Goal: Task Accomplishment & Management: Use online tool/utility

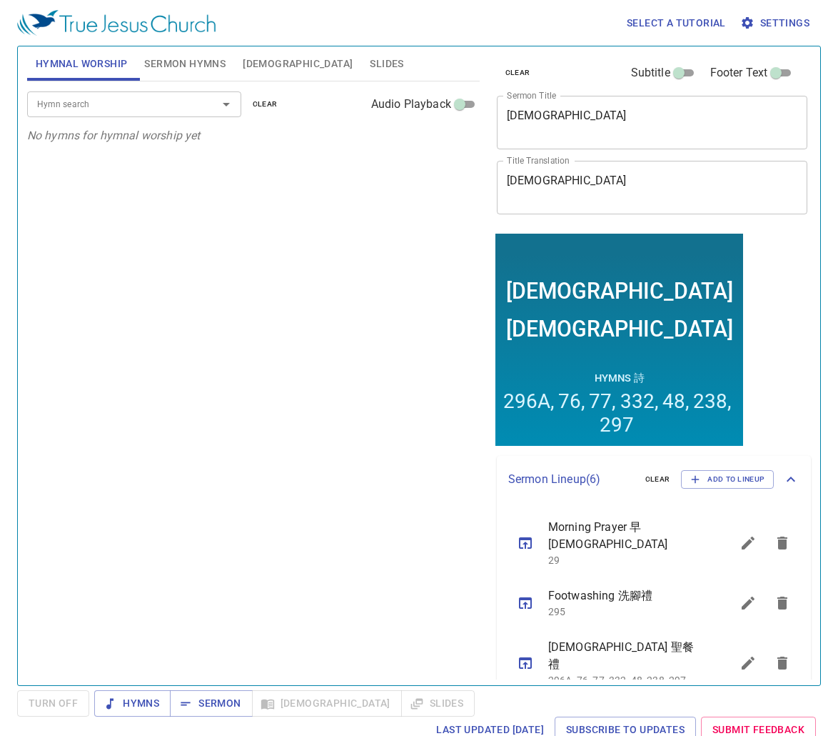
scroll to position [71, 0]
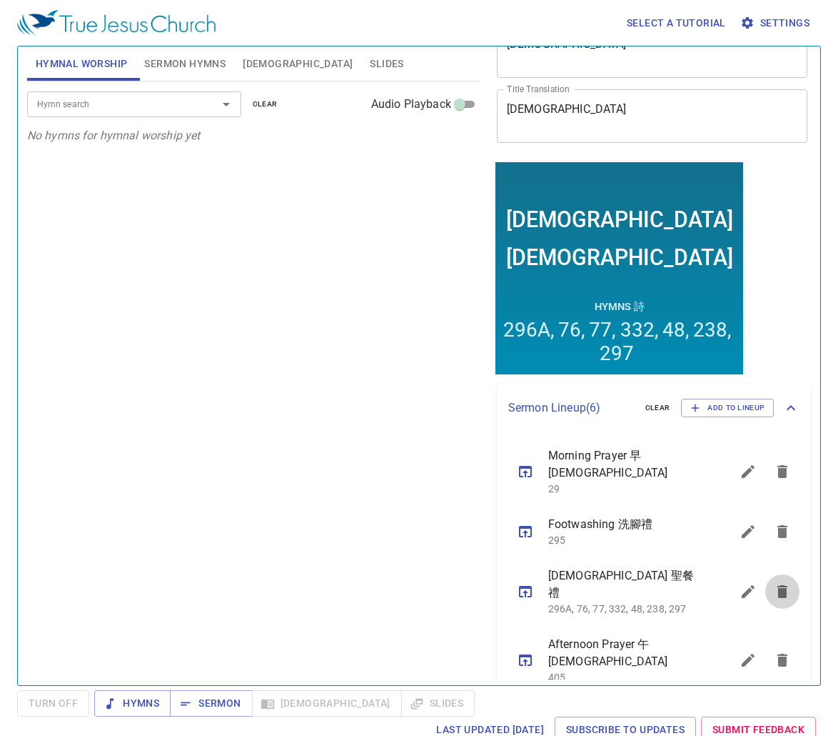
click at [766, 574] on button "sermon lineup list" at bounding box center [783, 591] width 34 height 34
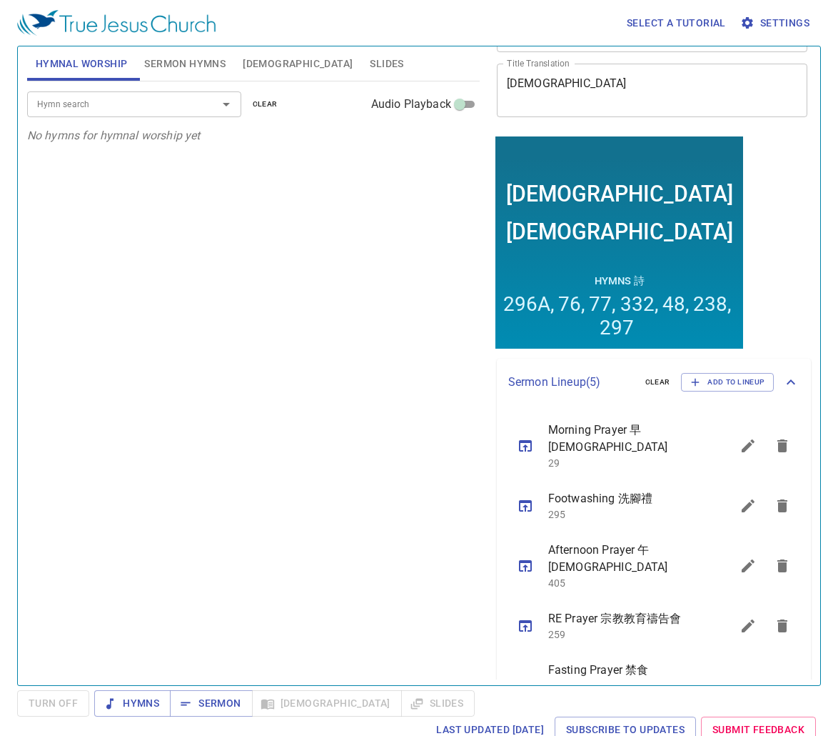
scroll to position [98, 0]
click at [703, 381] on span "Add to Lineup" at bounding box center [728, 381] width 74 height 13
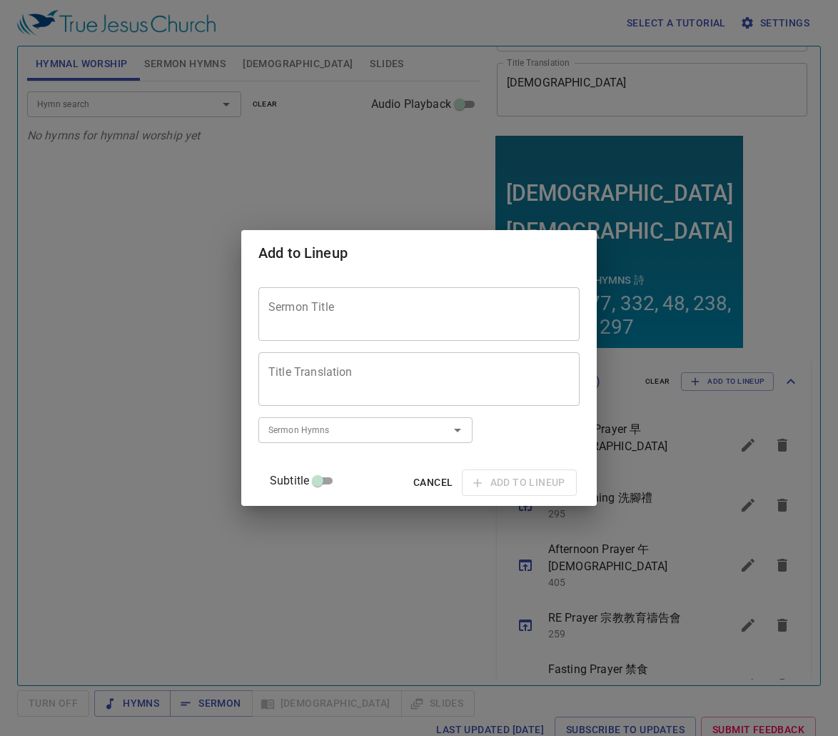
click at [758, 321] on div "Add to Lineup Sermon Title Sermon Title Title Translation Title Translation Sub…" at bounding box center [419, 368] width 838 height 736
click at [408, 481] on button "Cancel" at bounding box center [433, 482] width 51 height 26
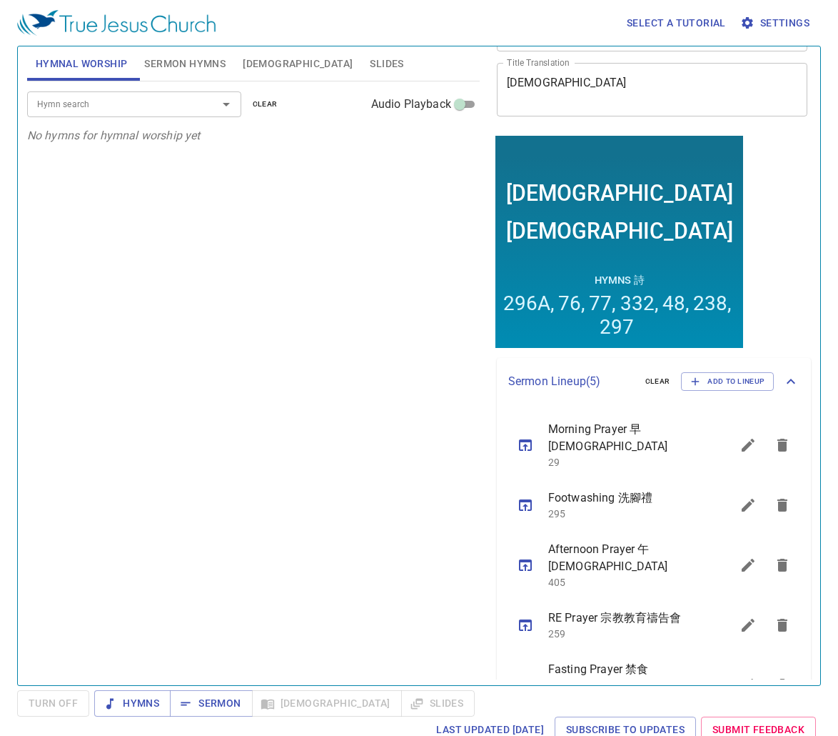
click at [731, 440] on button "sermon lineup list" at bounding box center [748, 445] width 34 height 34
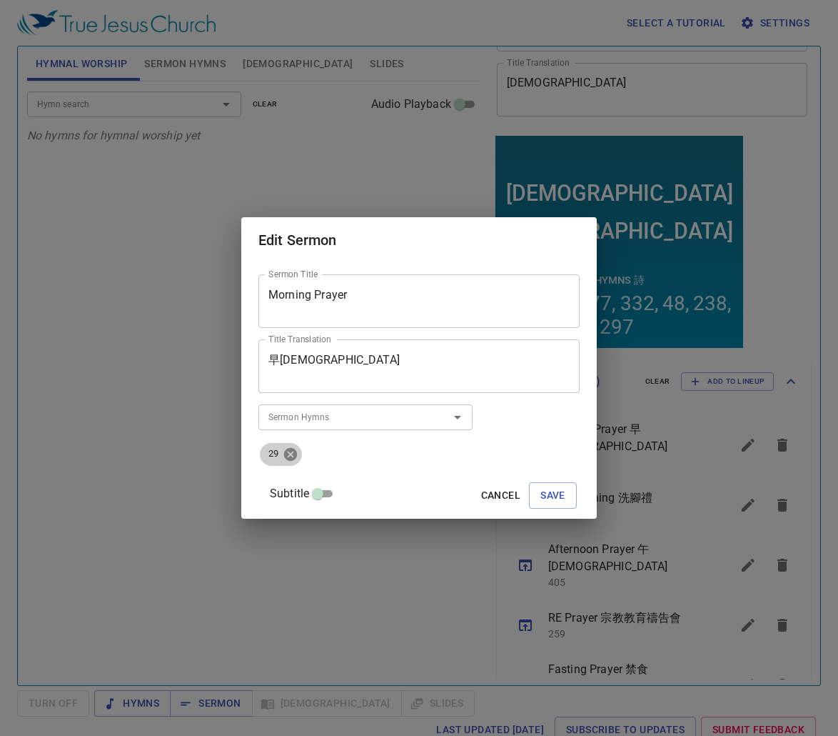
click at [297, 456] on icon at bounding box center [290, 453] width 13 height 13
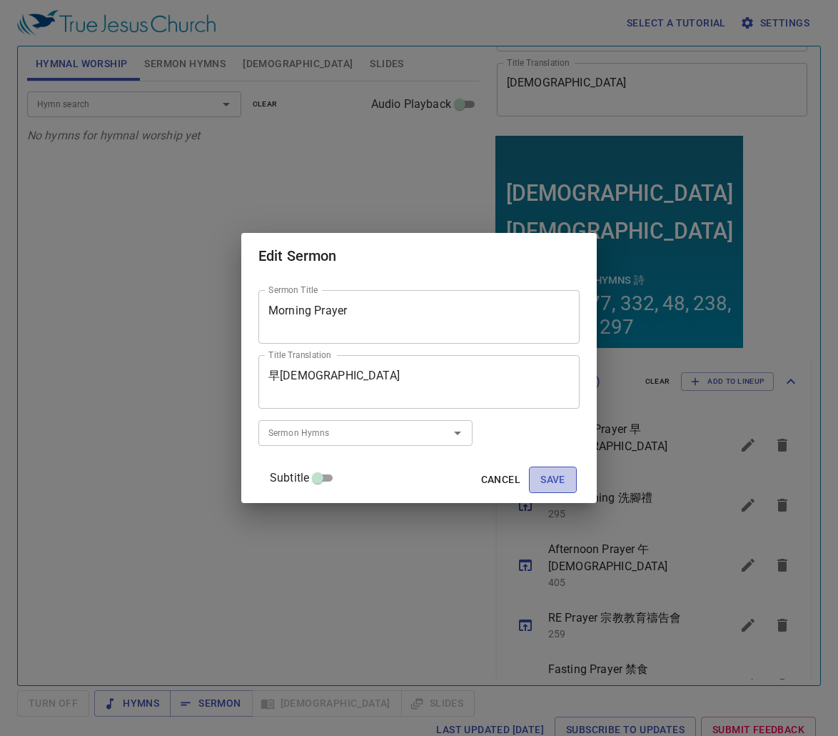
click at [541, 473] on span "Save" at bounding box center [553, 480] width 25 height 18
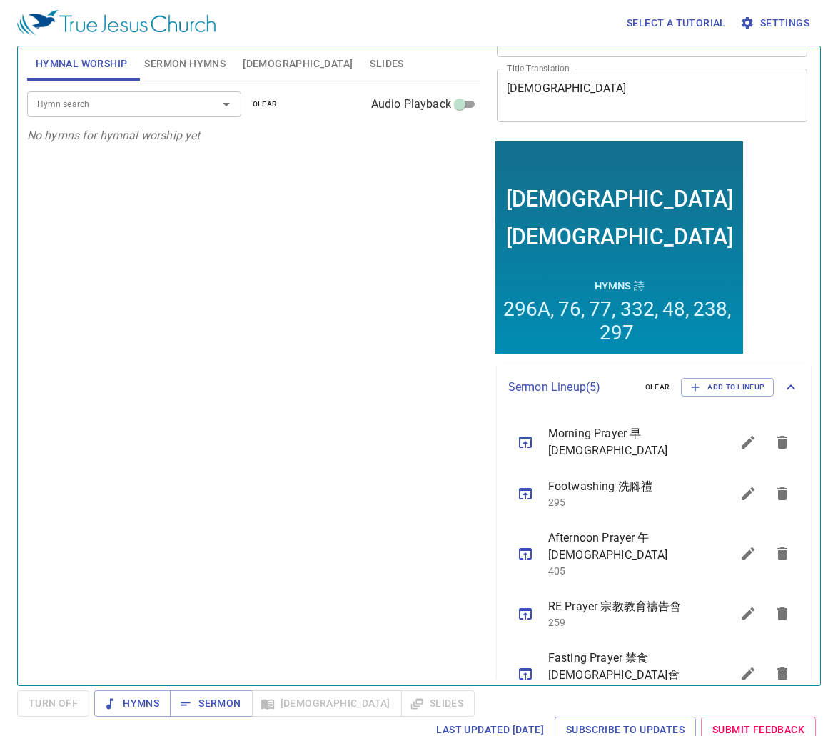
click at [436, 535] on div "Hymn search Hymn search clear Audio Playback No hymns for hymnal worship yet" at bounding box center [253, 376] width 453 height 591
click at [517, 446] on icon "sermon lineup list" at bounding box center [525, 441] width 17 height 17
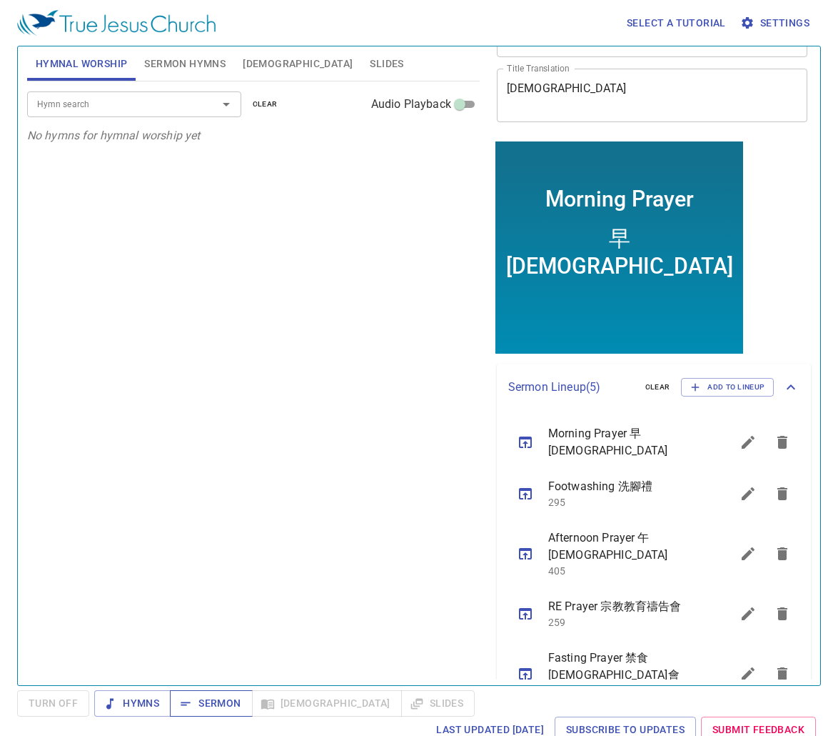
click at [211, 703] on span "Sermon" at bounding box center [210, 703] width 59 height 18
click at [726, 390] on span "Add to Lineup" at bounding box center [728, 387] width 74 height 13
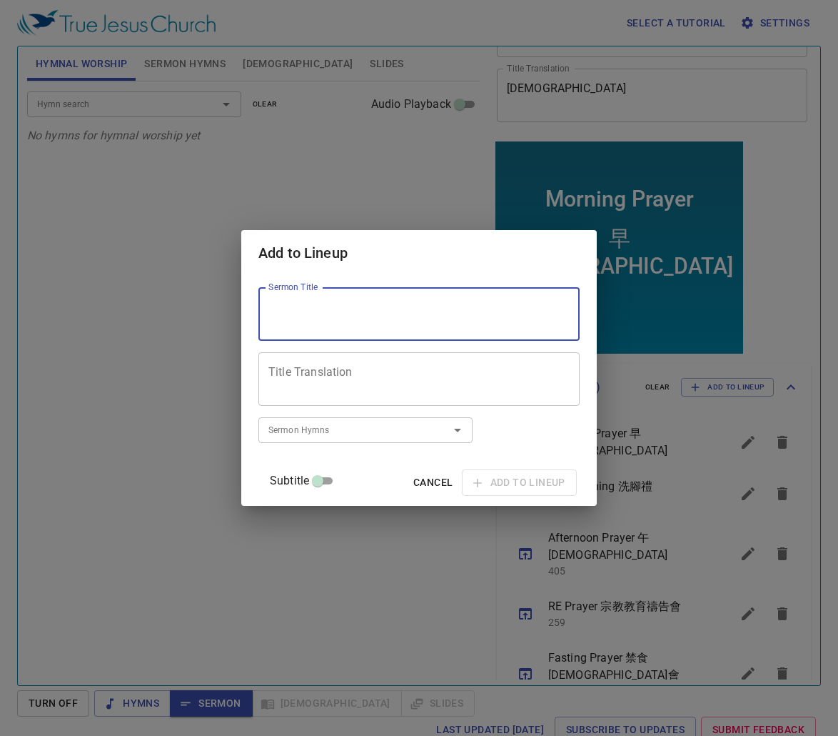
click at [450, 326] on textarea "Sermon Title" at bounding box center [419, 314] width 301 height 27
type textarea "Be A Good Shepherd"
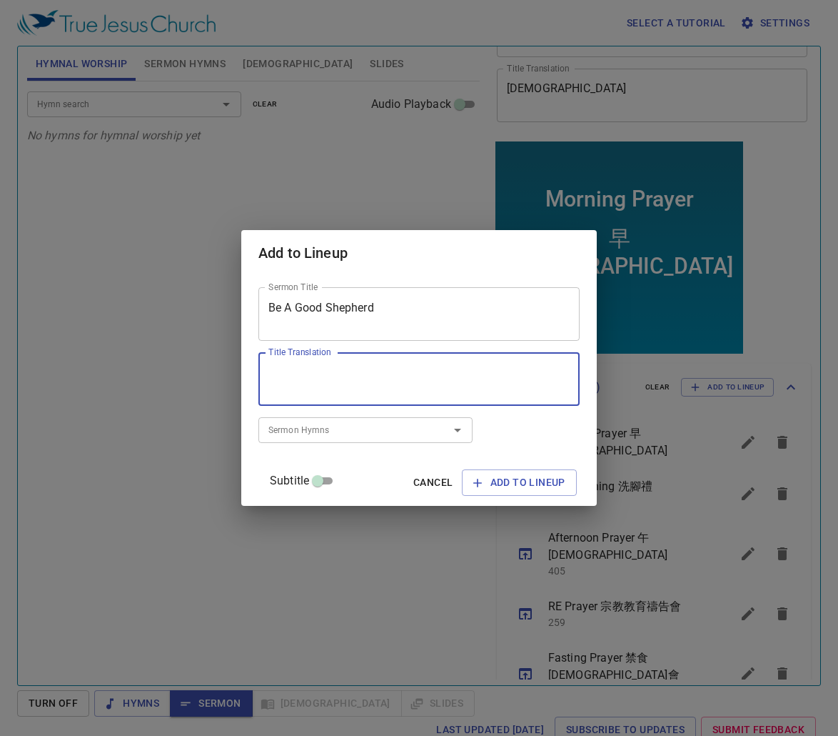
click at [385, 373] on textarea "Title Translation" at bounding box center [419, 379] width 301 height 27
paste textarea "成為一位好牧人"
type textarea "成為一位好牧人"
click at [357, 438] on input "Sermon Hymns" at bounding box center [345, 429] width 164 height 16
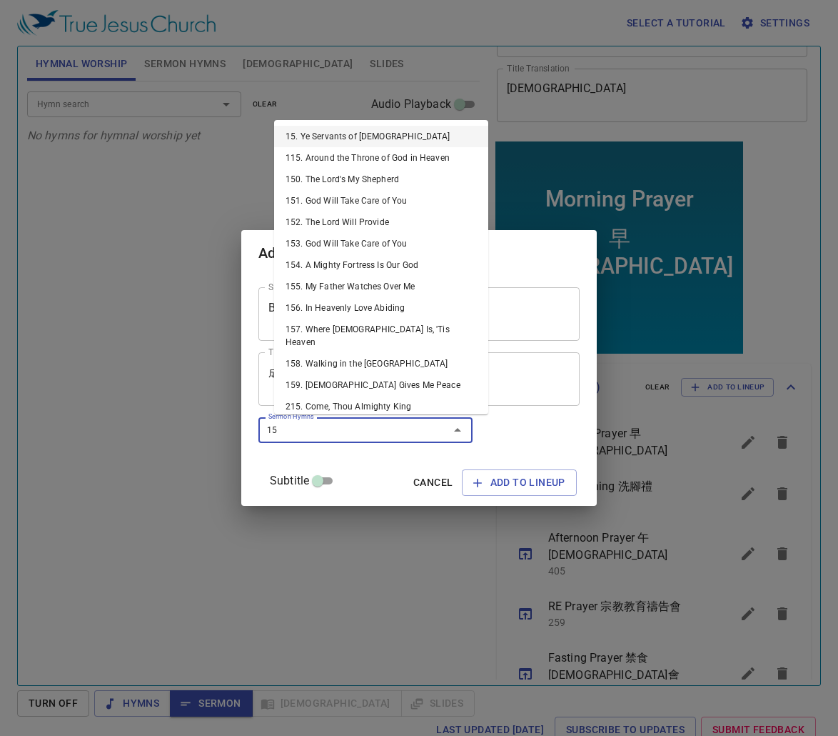
type input "150"
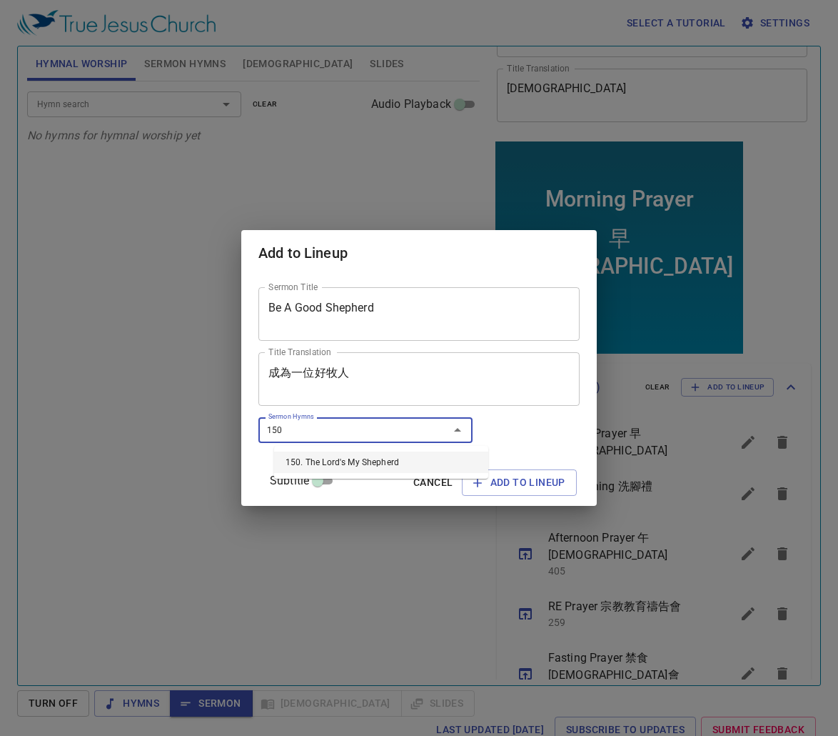
click at [353, 451] on li "150. The Lord's My Shepherd" at bounding box center [381, 461] width 214 height 21
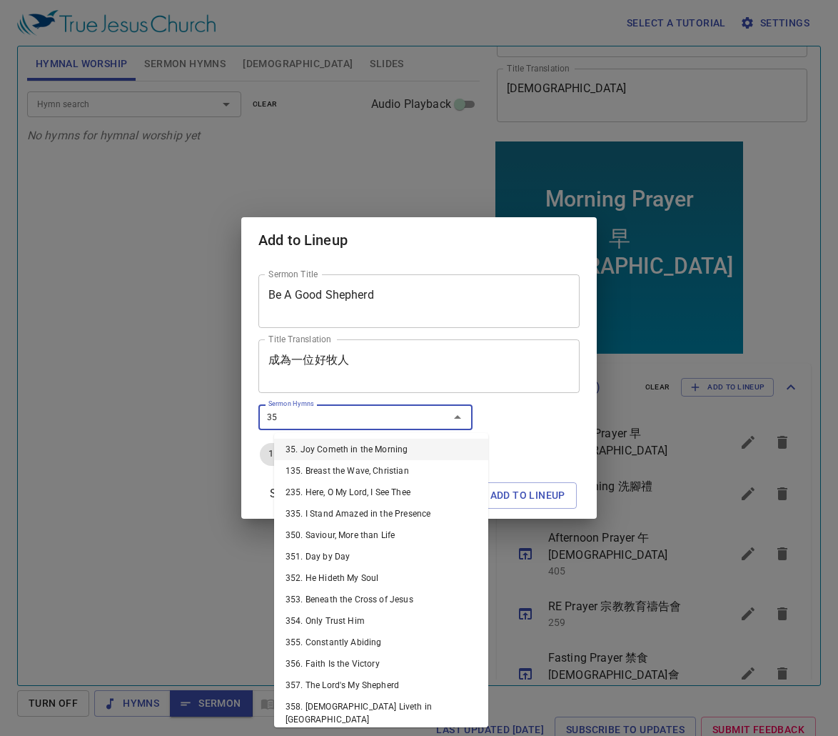
type input "357"
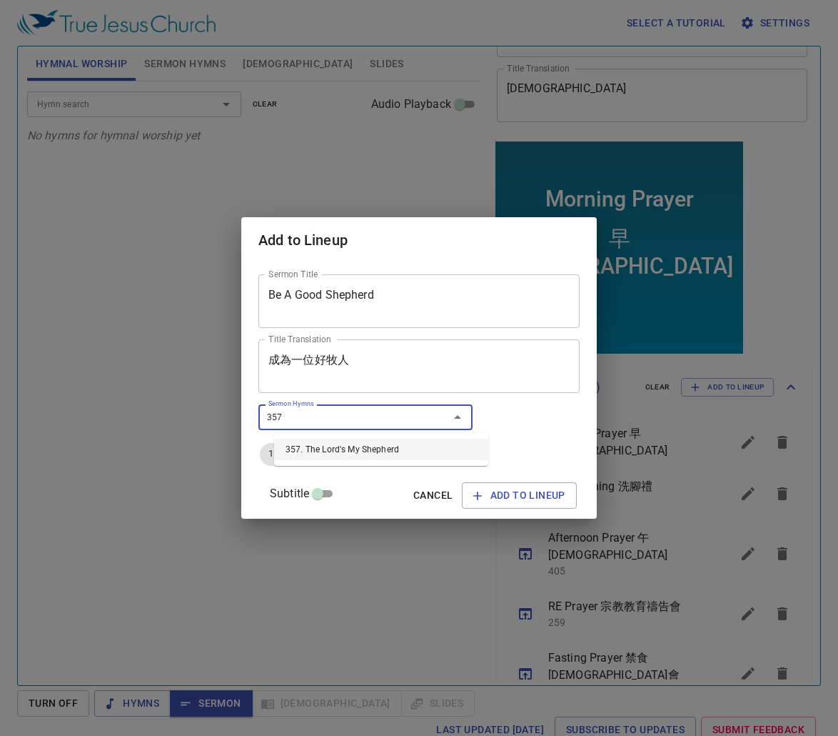
click at [363, 451] on li "357. The Lord's My Shepherd" at bounding box center [381, 448] width 214 height 21
click at [486, 491] on span "Add to Lineup" at bounding box center [519, 495] width 92 height 18
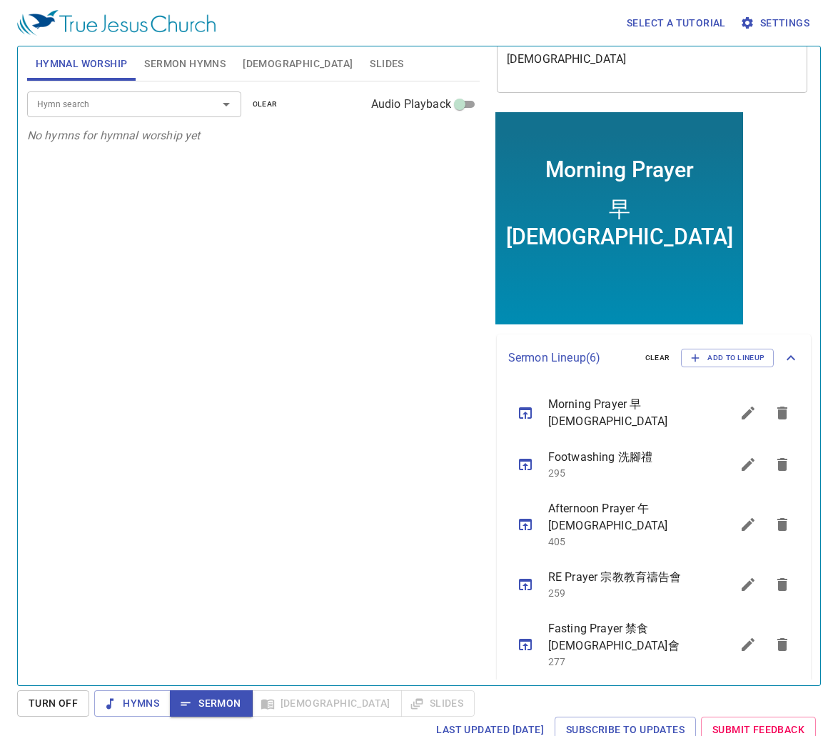
scroll to position [161, 0]
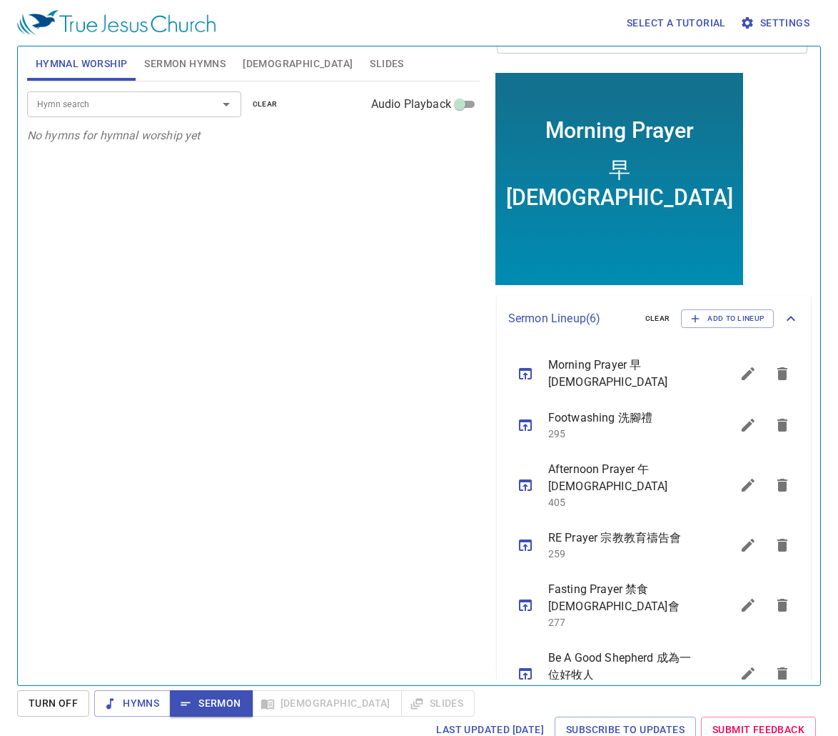
click at [742, 667] on icon "sermon lineup list" at bounding box center [748, 673] width 13 height 13
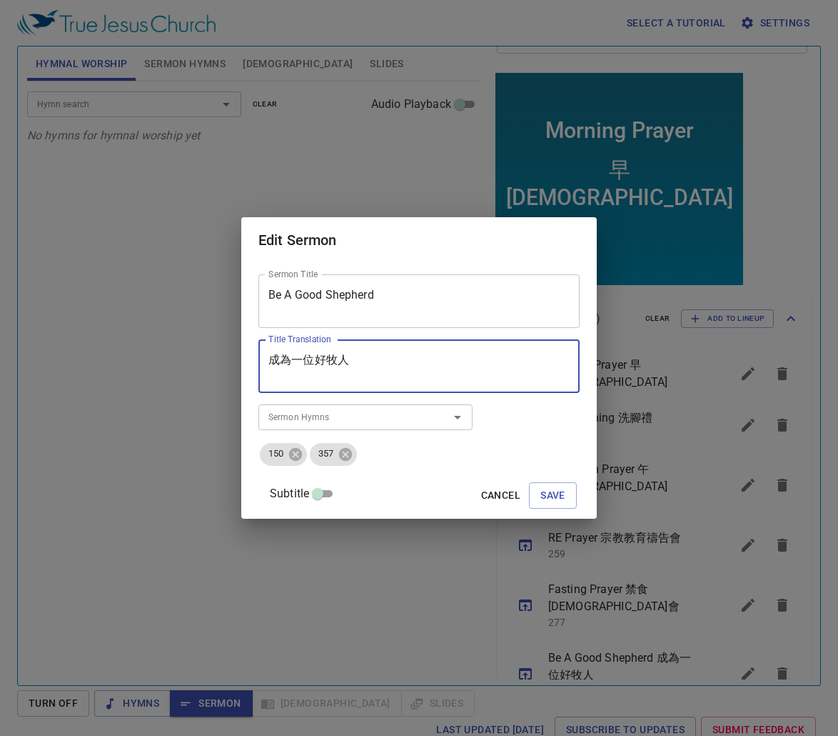
drag, startPoint x: 388, startPoint y: 358, endPoint x: 278, endPoint y: 371, distance: 111.4
click at [274, 371] on div "成為一位好牧人 Title Translation" at bounding box center [419, 366] width 321 height 54
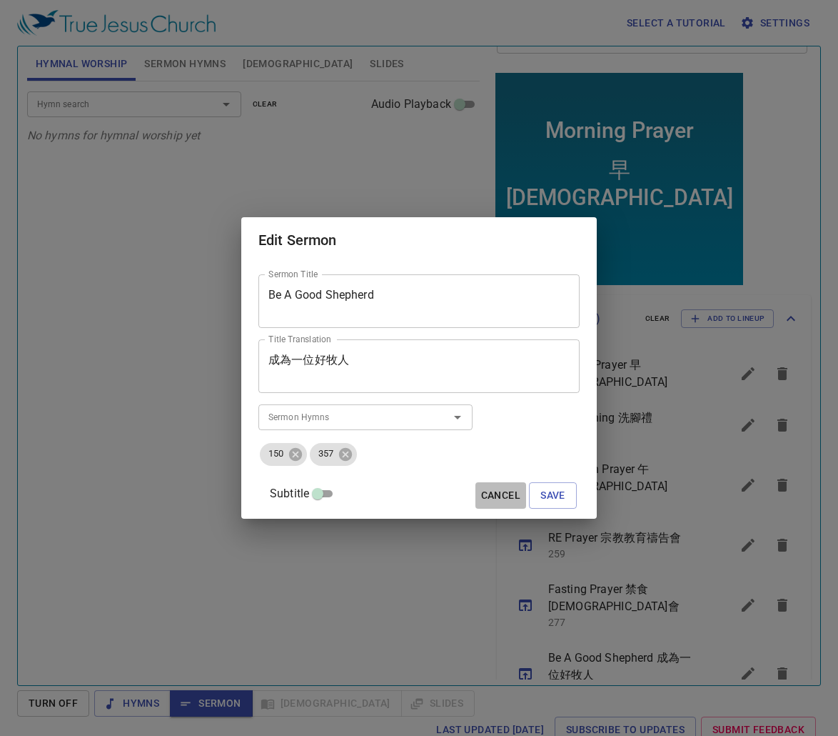
click at [493, 493] on span "Cancel" at bounding box center [500, 495] width 39 height 18
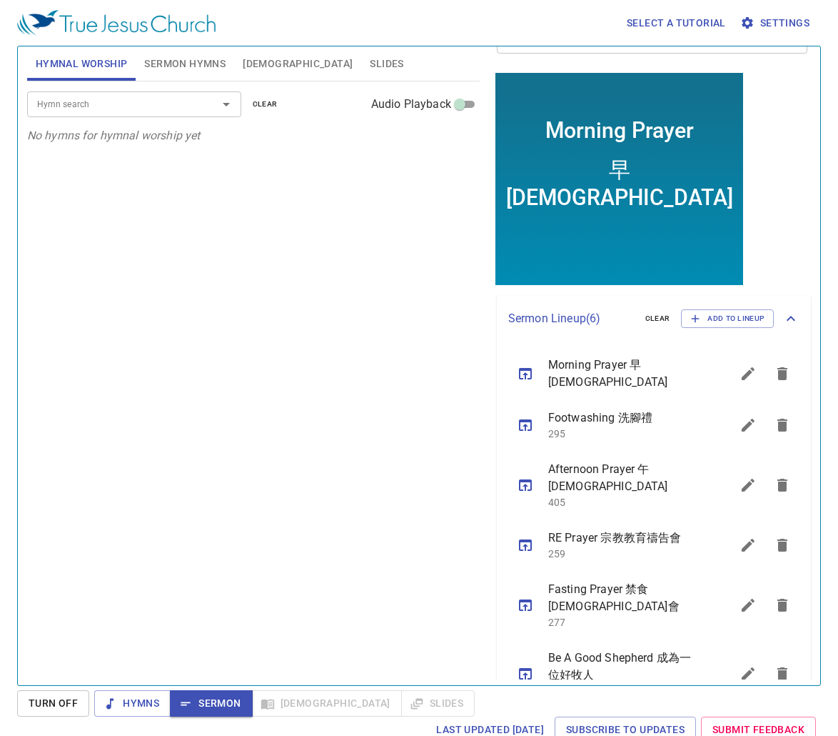
click at [342, 359] on div "Hymn search Hymn search clear Audio Playback No hymns for hymnal worship yet" at bounding box center [253, 376] width 453 height 591
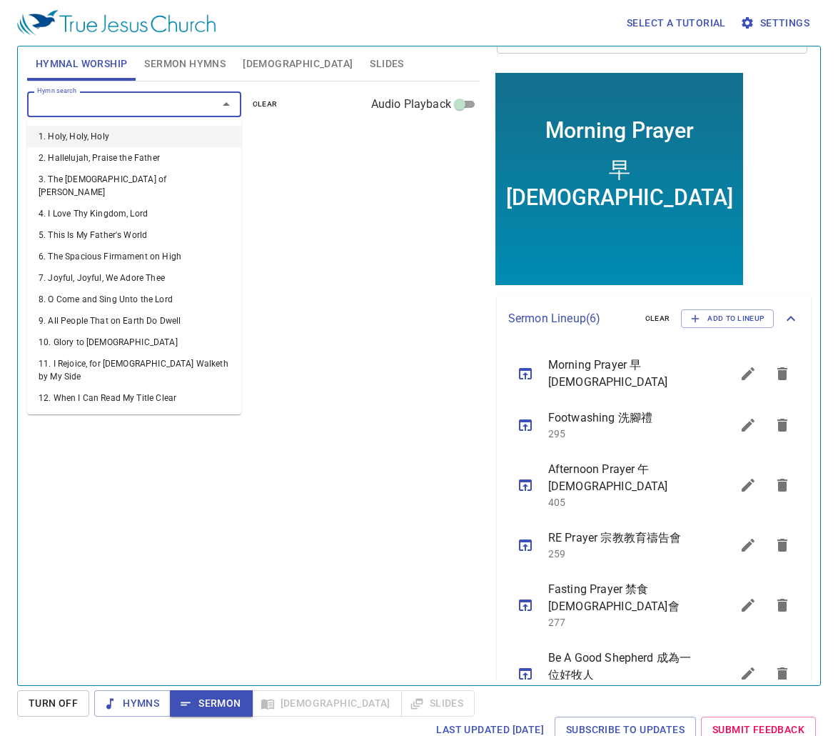
click at [98, 109] on input "Hymn search" at bounding box center [113, 104] width 164 height 16
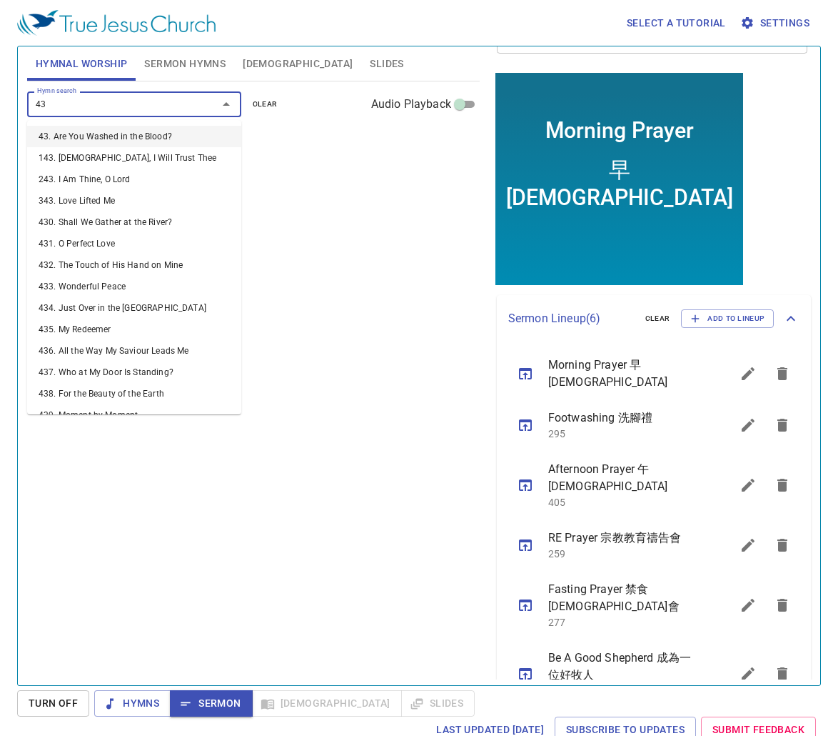
type input "436"
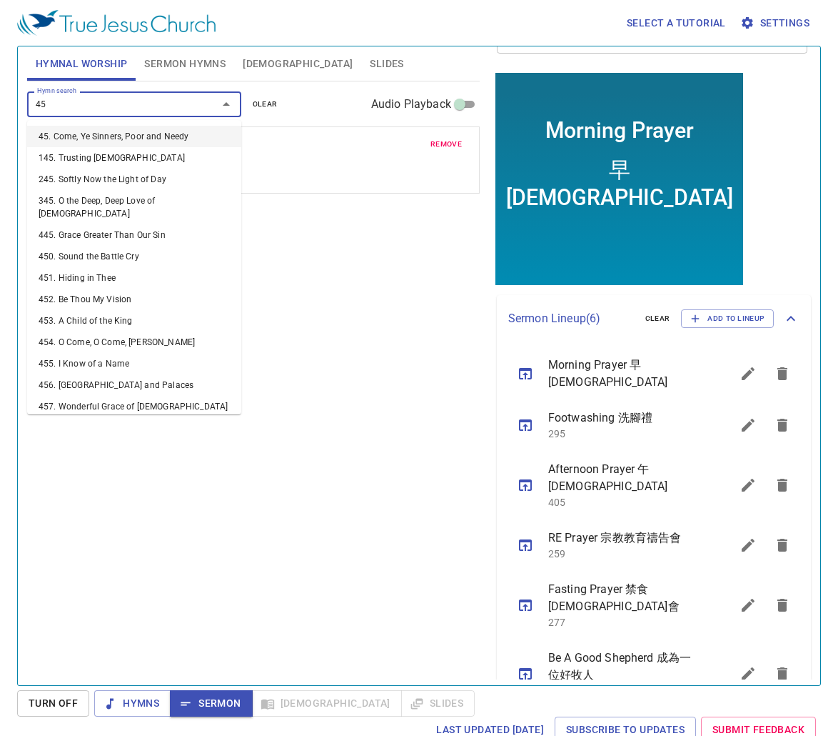
type input "452"
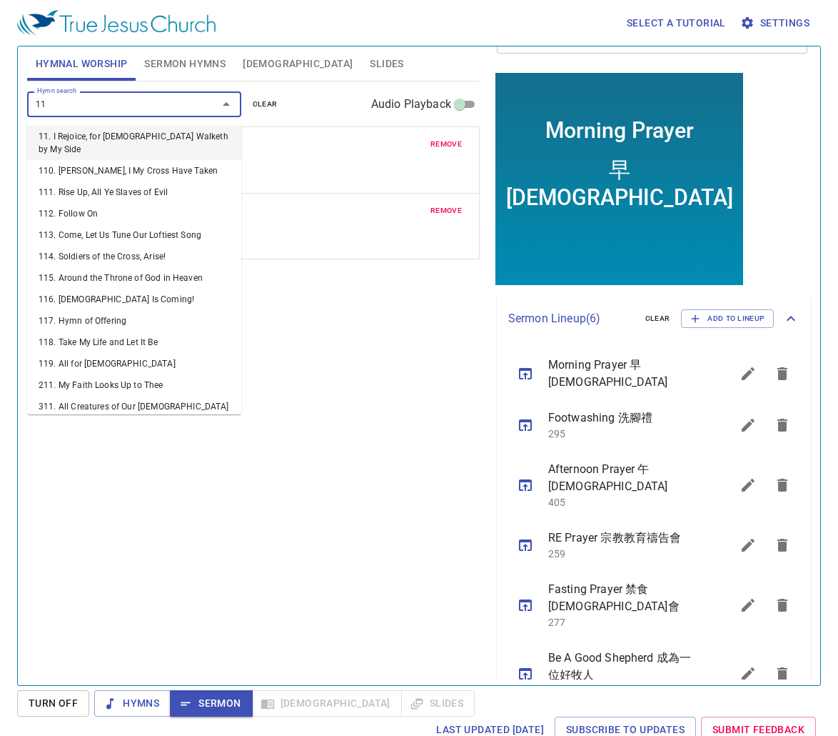
type input "112"
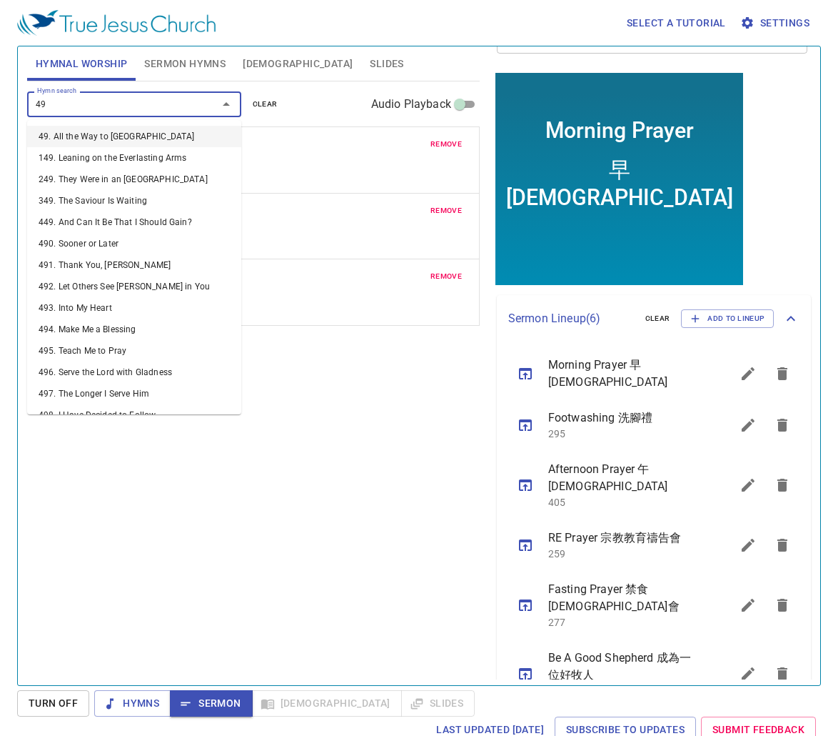
type input "492"
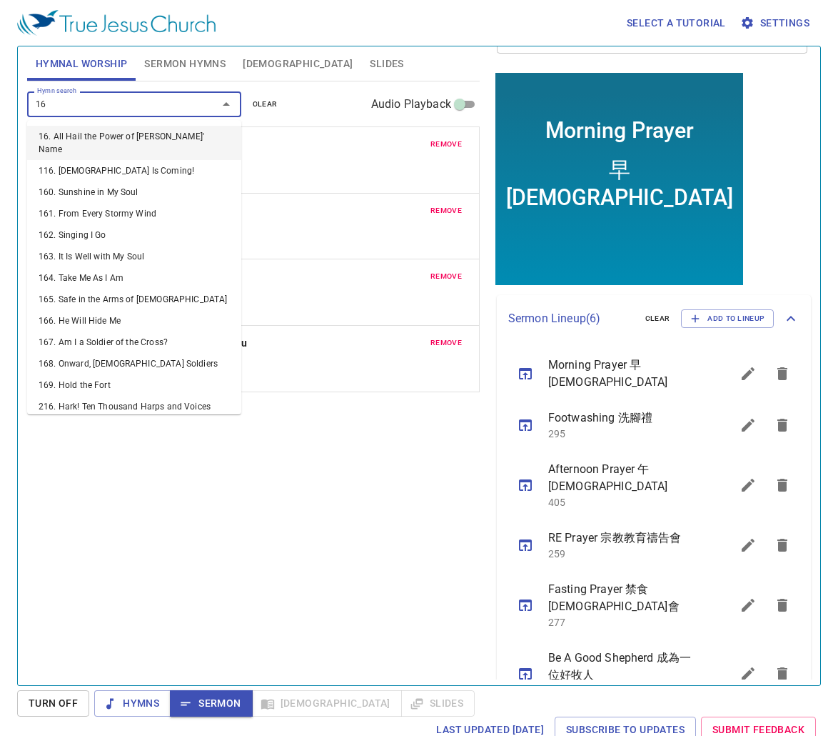
type input "169"
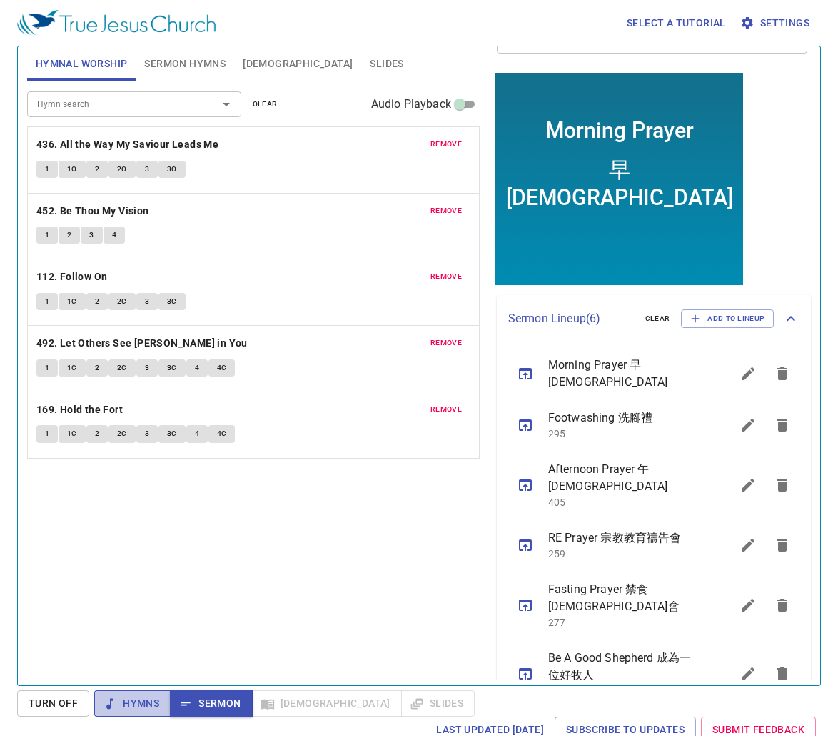
click at [117, 704] on span "Hymns" at bounding box center [133, 703] width 54 height 18
click at [133, 141] on b "436. All the Way My Saviour Leads Me" at bounding box center [127, 145] width 182 height 18
click at [39, 168] on button "1" at bounding box center [46, 169] width 21 height 17
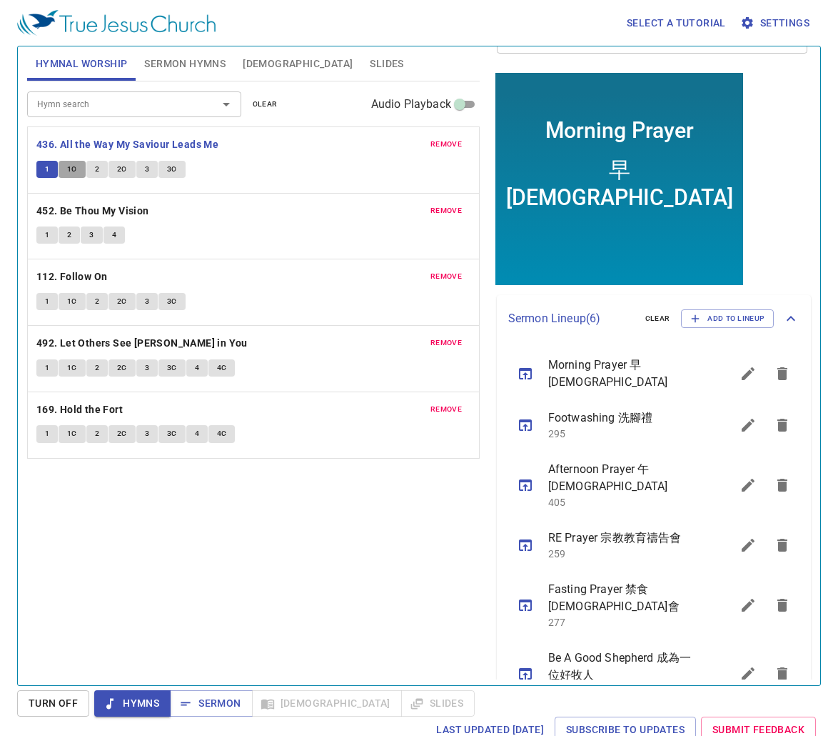
click at [75, 169] on span "1C" at bounding box center [72, 169] width 10 height 13
click at [93, 167] on button "2" at bounding box center [96, 169] width 21 height 17
click at [124, 171] on span "2C" at bounding box center [122, 169] width 10 height 13
click at [143, 170] on button "3" at bounding box center [146, 169] width 21 height 17
click at [180, 174] on button "3C" at bounding box center [172, 169] width 27 height 17
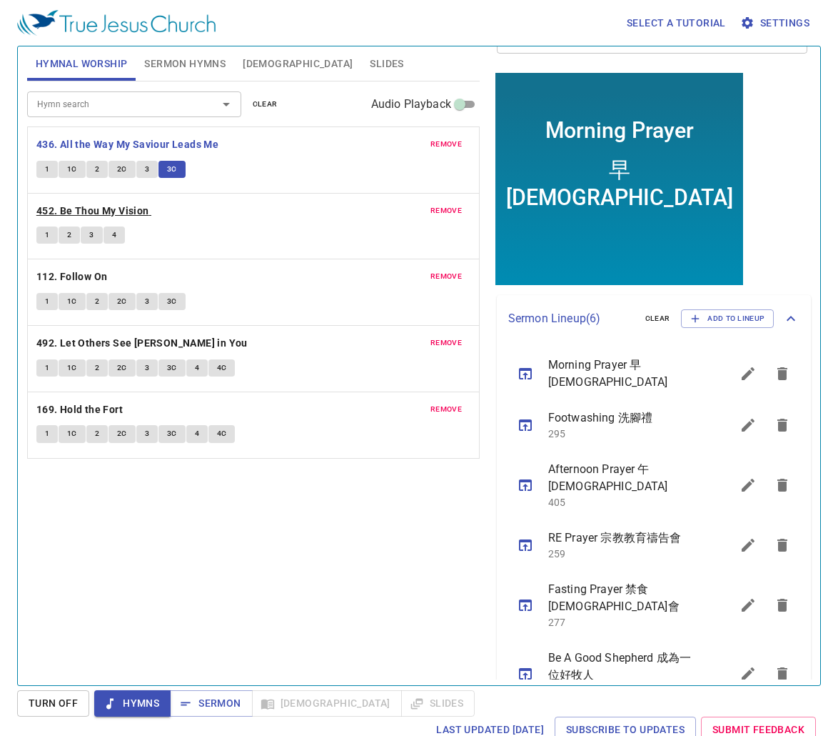
click at [118, 209] on b "452. Be Thou My Vision" at bounding box center [92, 211] width 113 height 18
click at [53, 234] on button "1" at bounding box center [46, 234] width 21 height 17
click at [71, 231] on span "2" at bounding box center [69, 235] width 4 height 13
click at [86, 236] on button "3" at bounding box center [91, 234] width 21 height 17
click at [110, 236] on button "4" at bounding box center [114, 234] width 21 height 17
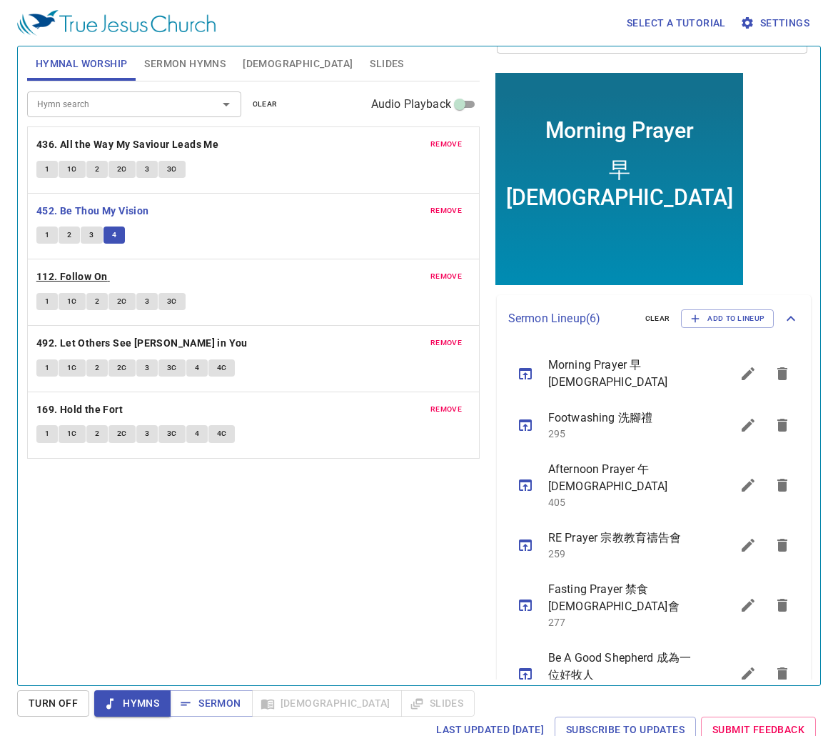
click at [106, 276] on b "112. Follow On" at bounding box center [71, 277] width 71 height 18
click at [47, 304] on span "1" at bounding box center [47, 301] width 4 height 13
click at [61, 300] on button "1C" at bounding box center [72, 301] width 27 height 17
click at [99, 303] on button "2" at bounding box center [96, 301] width 21 height 17
click at [125, 306] on span "2C" at bounding box center [122, 301] width 10 height 13
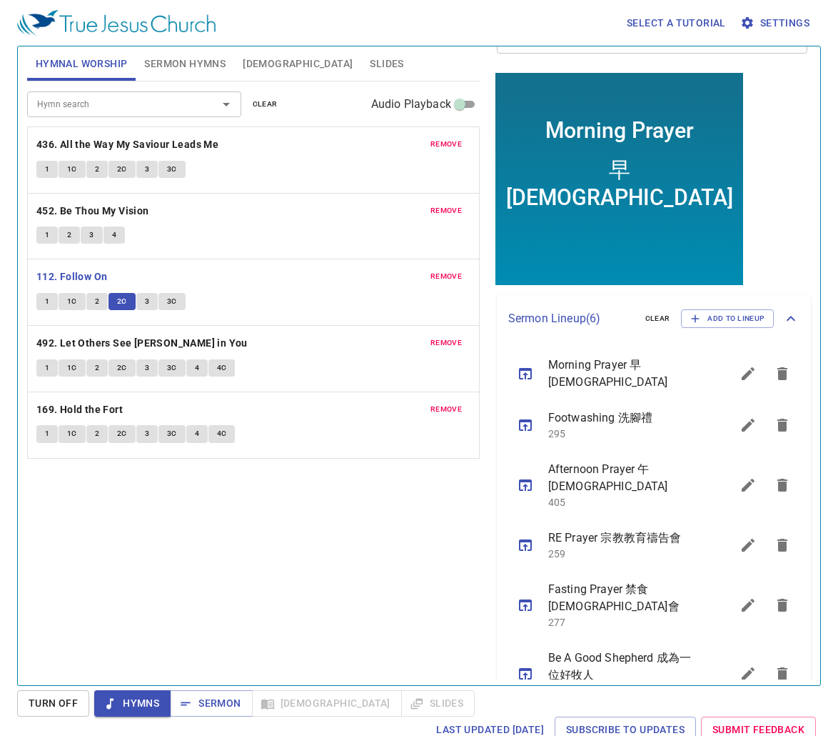
click at [143, 300] on button "3" at bounding box center [146, 301] width 21 height 17
click at [170, 302] on span "3C" at bounding box center [172, 301] width 10 height 13
click at [161, 341] on b "492. Let Others See [PERSON_NAME] in You" at bounding box center [141, 343] width 211 height 18
click at [45, 369] on span "1" at bounding box center [47, 367] width 4 height 13
click at [58, 364] on button "1" at bounding box center [46, 367] width 21 height 17
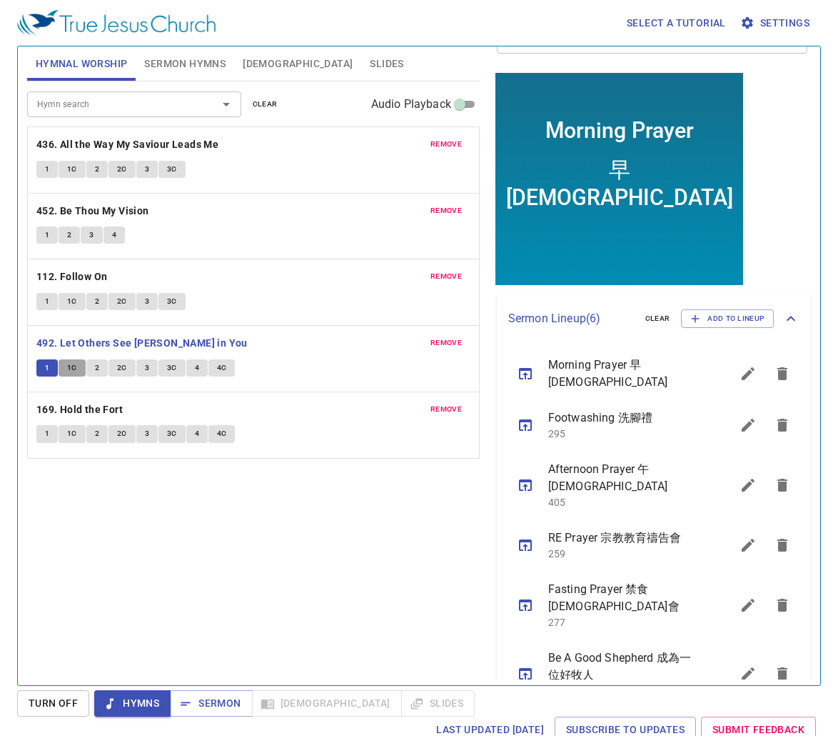
click at [63, 363] on button "1C" at bounding box center [72, 367] width 27 height 17
click at [96, 364] on span "2" at bounding box center [97, 367] width 4 height 13
click at [119, 373] on span "2C" at bounding box center [122, 367] width 10 height 13
click at [141, 366] on button "3" at bounding box center [146, 367] width 21 height 17
click at [164, 375] on button "3C" at bounding box center [172, 367] width 27 height 17
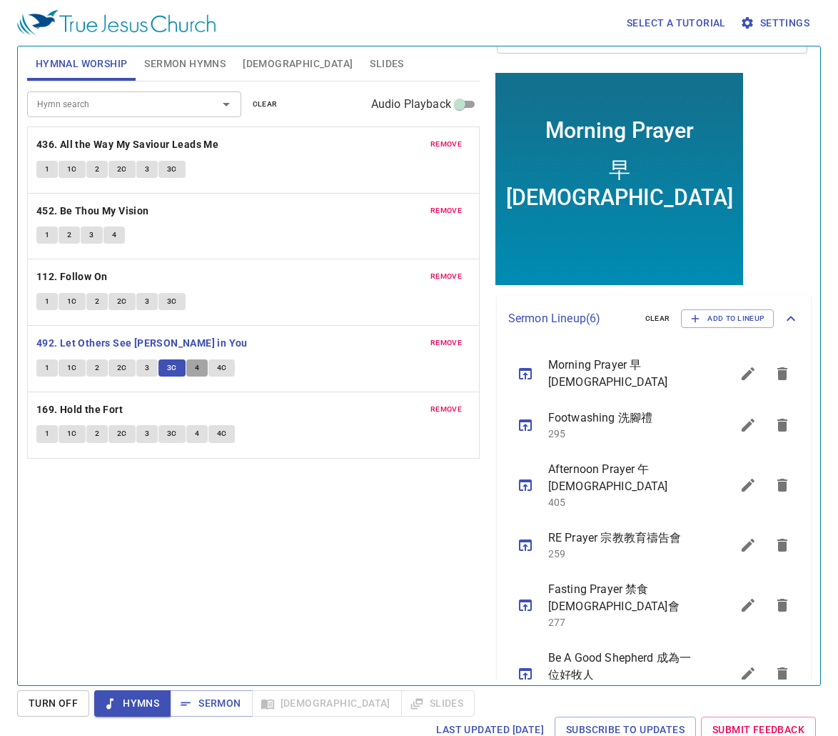
click at [189, 366] on button "4" at bounding box center [196, 367] width 21 height 17
click at [218, 366] on span "4C" at bounding box center [222, 367] width 10 height 13
click at [114, 407] on b "169. Hold the Fort" at bounding box center [79, 410] width 86 height 18
click at [49, 440] on span "1" at bounding box center [47, 433] width 4 height 13
click at [75, 432] on span "1C" at bounding box center [72, 433] width 10 height 13
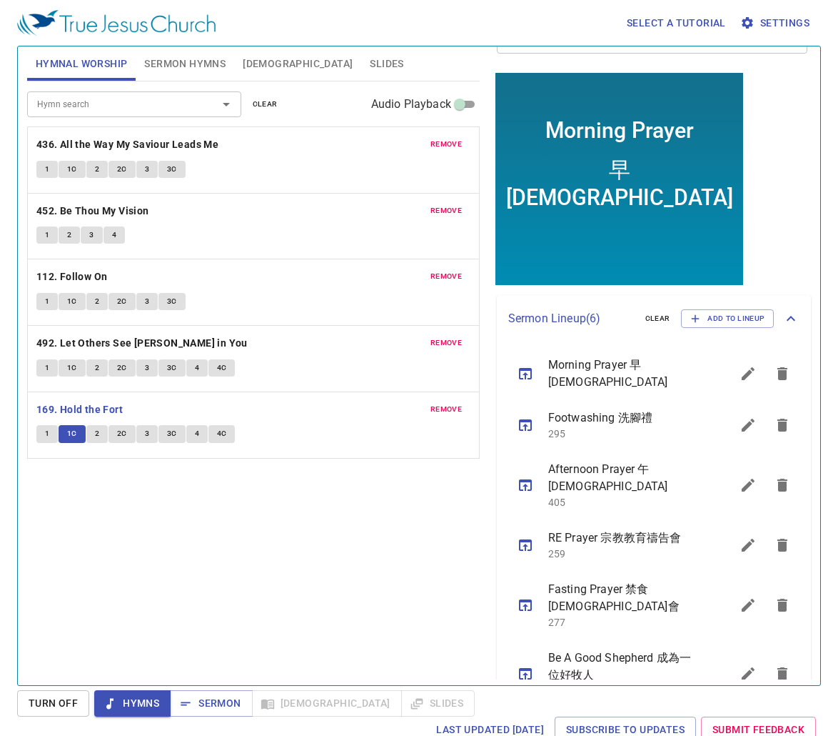
click at [96, 433] on span "2" at bounding box center [97, 433] width 4 height 13
click at [118, 433] on span "2C" at bounding box center [122, 433] width 10 height 13
click at [145, 436] on span "3" at bounding box center [147, 433] width 4 height 13
click at [168, 428] on span "3C" at bounding box center [172, 433] width 10 height 13
click at [196, 436] on span "4" at bounding box center [197, 433] width 4 height 13
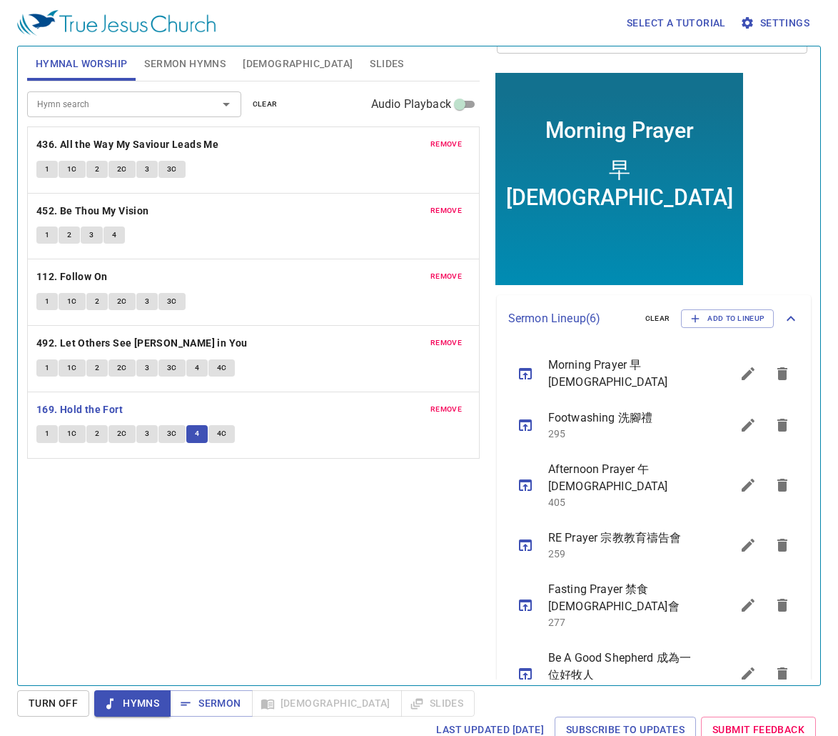
click at [227, 433] on button "4C" at bounding box center [222, 433] width 27 height 17
click at [137, 710] on span "Hymns" at bounding box center [133, 703] width 54 height 18
click at [370, 71] on span "Slides" at bounding box center [387, 64] width 34 height 18
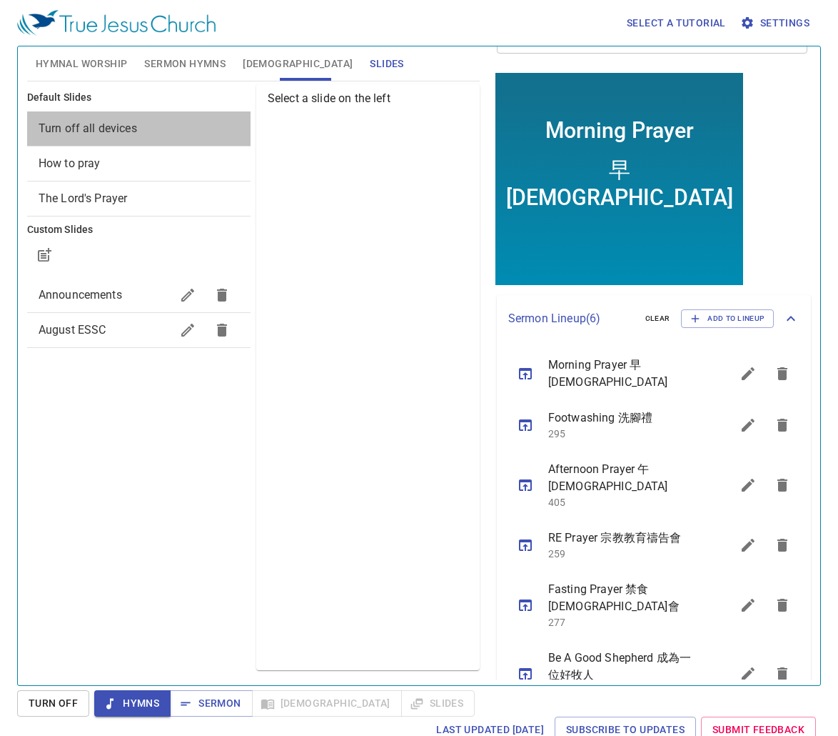
click at [154, 132] on span "Turn off all devices" at bounding box center [139, 128] width 201 height 17
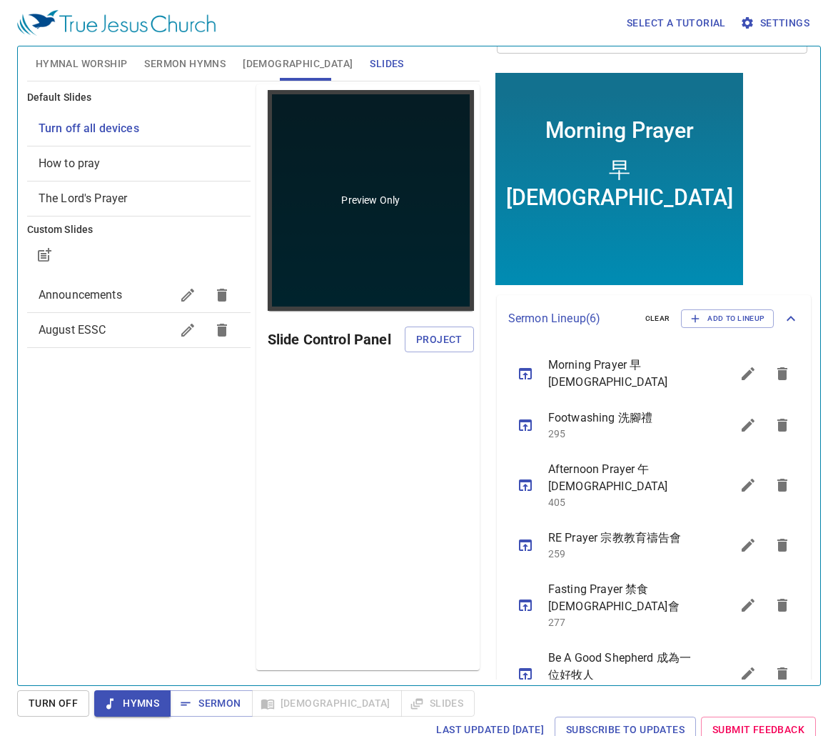
scroll to position [0, 0]
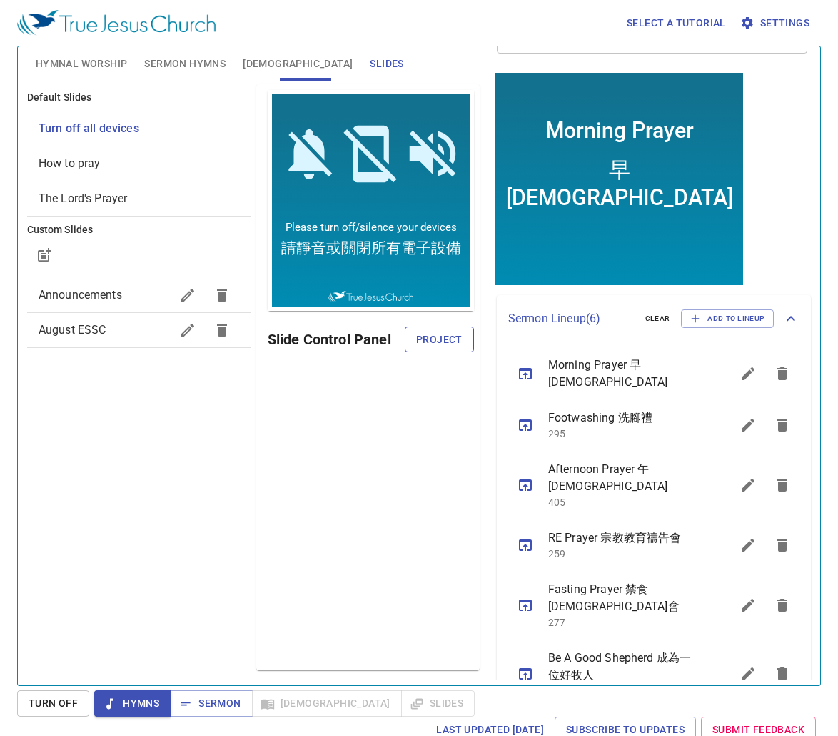
click at [419, 341] on span "Project" at bounding box center [439, 340] width 46 height 18
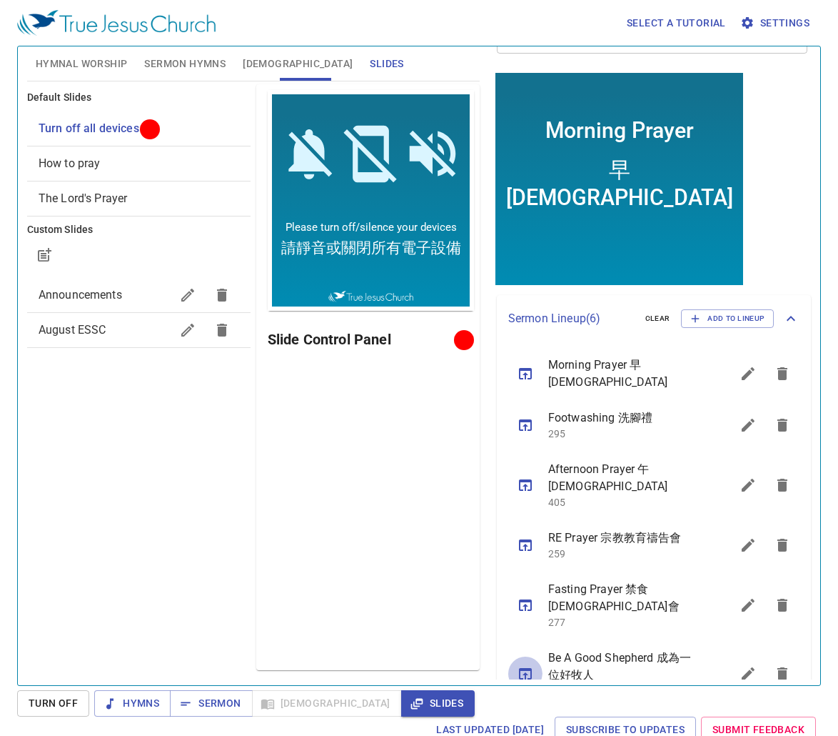
click at [525, 668] on icon "sermon lineup list" at bounding box center [525, 673] width 13 height 11
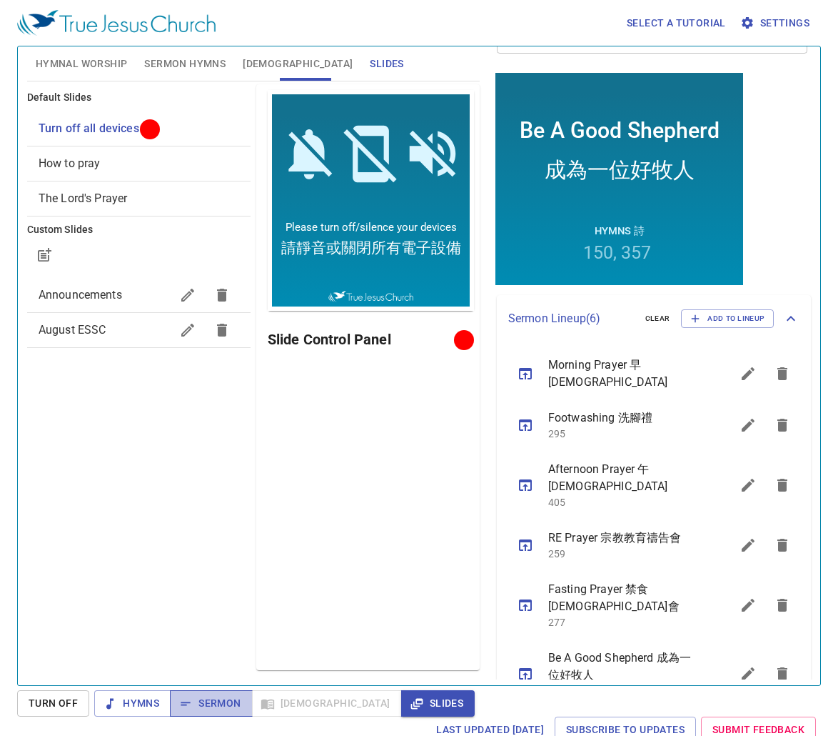
click at [218, 693] on button "Sermon" at bounding box center [211, 703] width 82 height 26
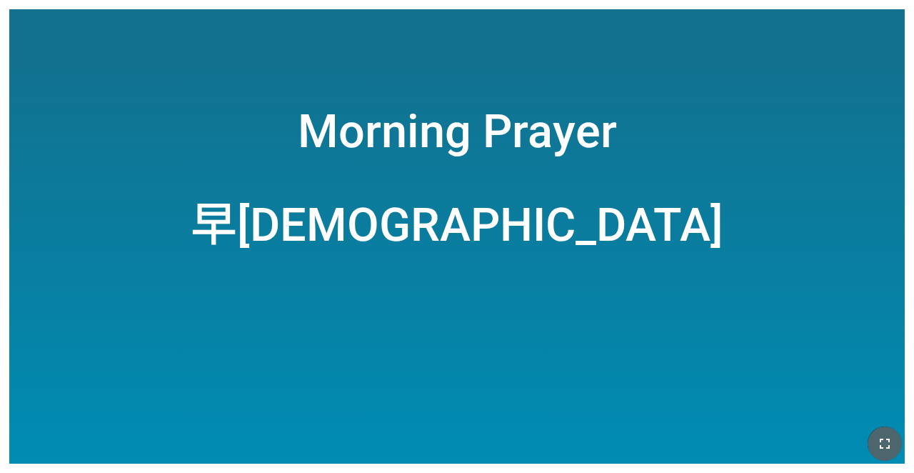
click at [885, 439] on icon "button" at bounding box center [884, 443] width 17 height 17
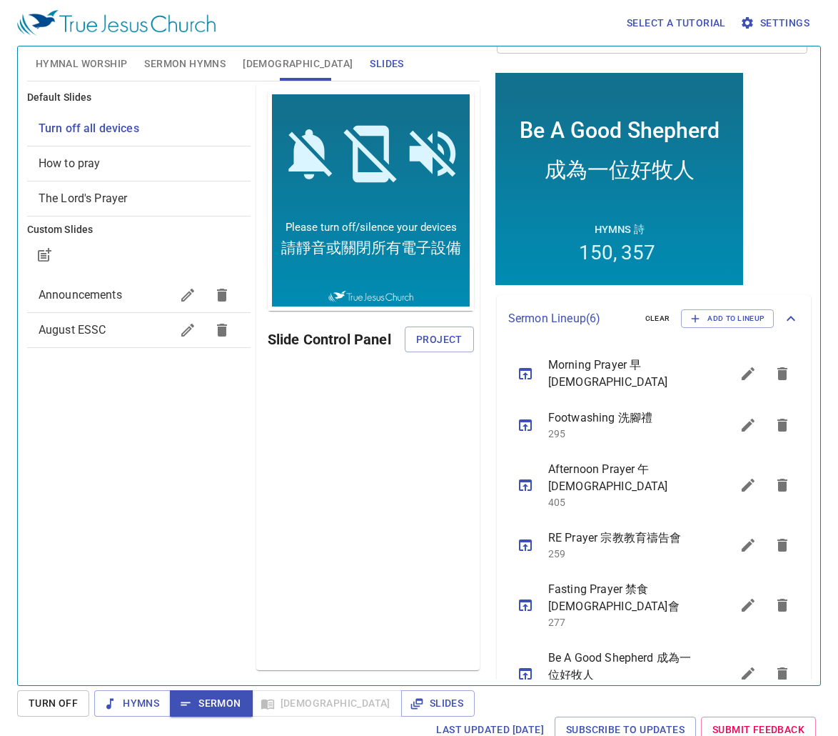
click at [189, 533] on div "Default Slides Turn off all devices How to pray The Lord's Prayer Custom Slides…" at bounding box center [138, 376] width 229 height 591
click at [196, 61] on span "Sermon Hymns" at bounding box center [184, 64] width 81 height 18
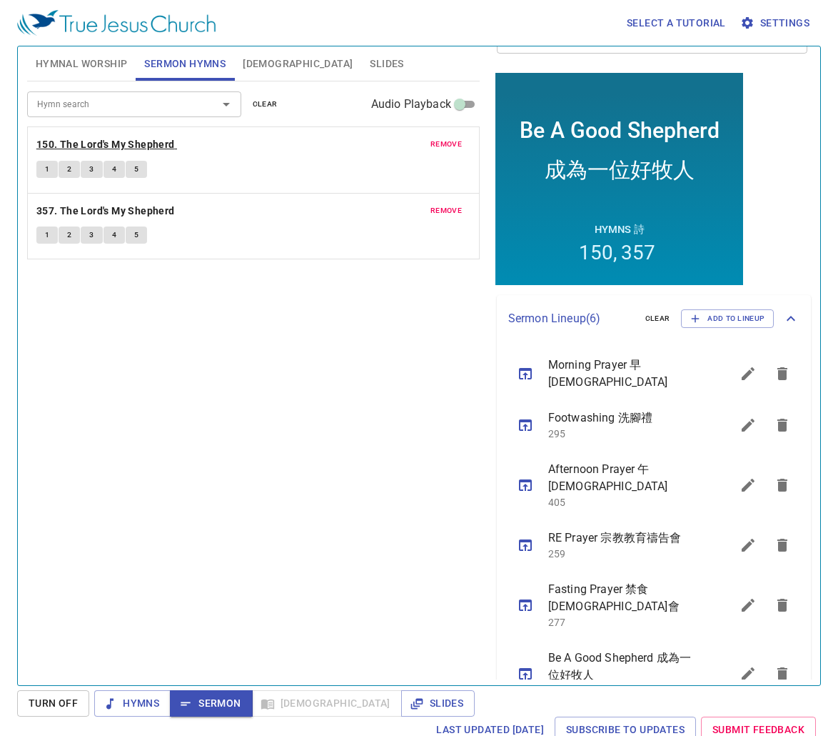
click at [149, 144] on b "150. The Lord's My Shepherd" at bounding box center [105, 145] width 139 height 18
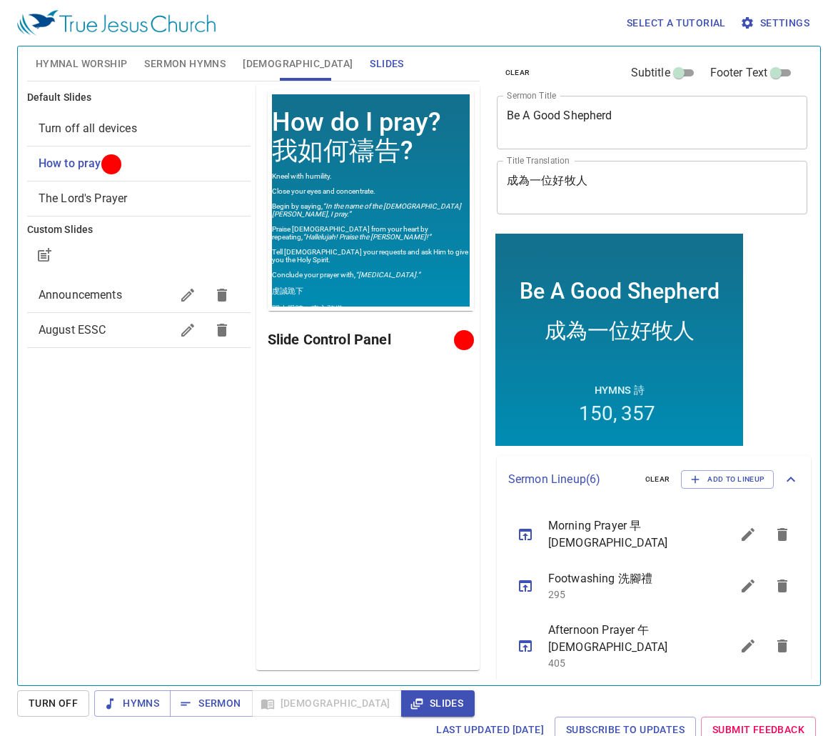
scroll to position [161, 0]
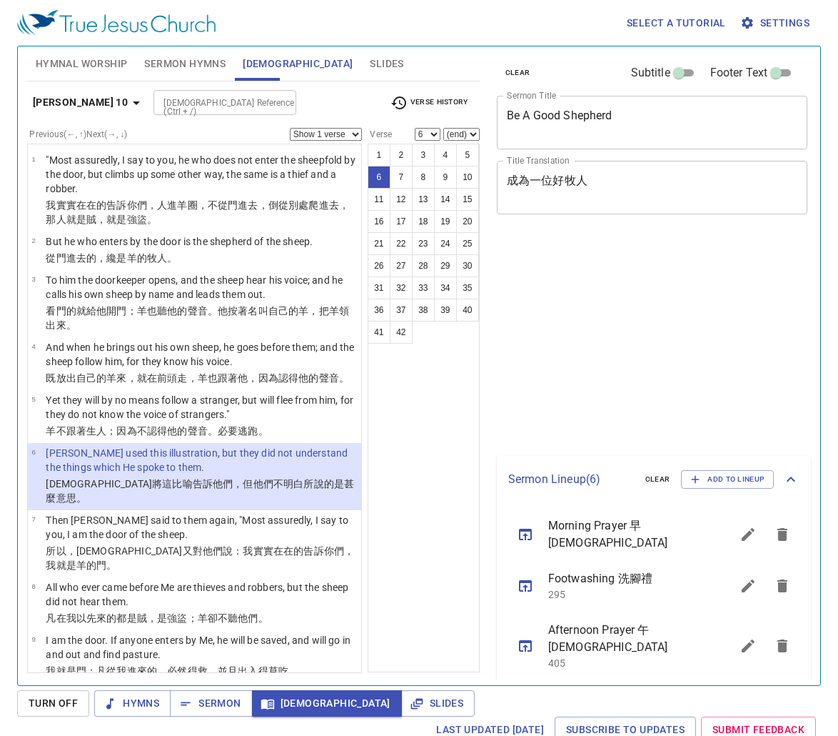
select select "6"
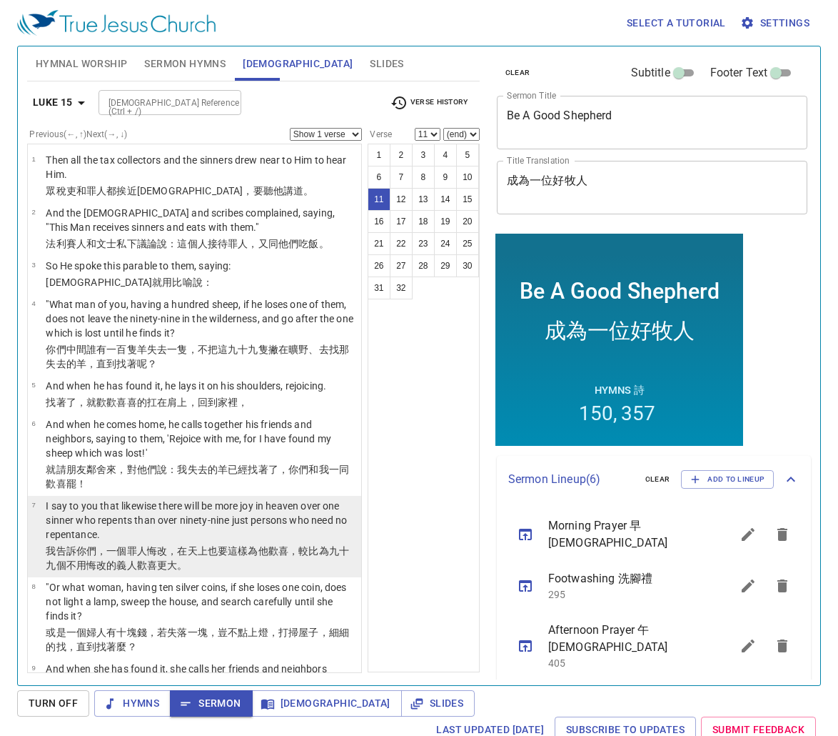
click at [221, 543] on p "我告訴 你們 ，一個 罪人 悔改 ，在 天上 也要 這樣 為 他歡喜 ，較比 為 九十九 個不 用 悔改 的義人 歡喜更大。" at bounding box center [201, 557] width 311 height 29
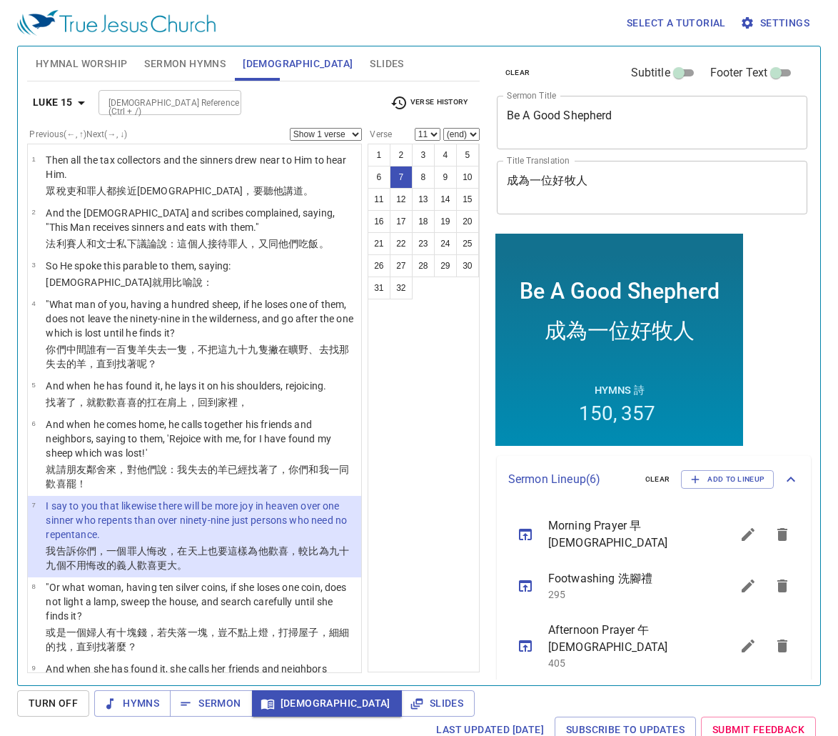
select select "7"
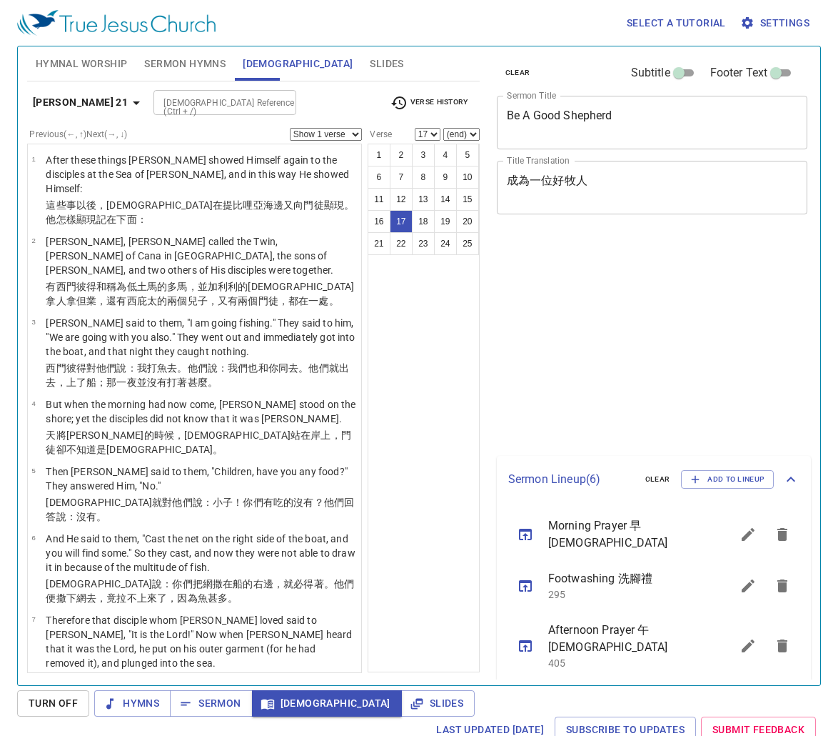
select select "17"
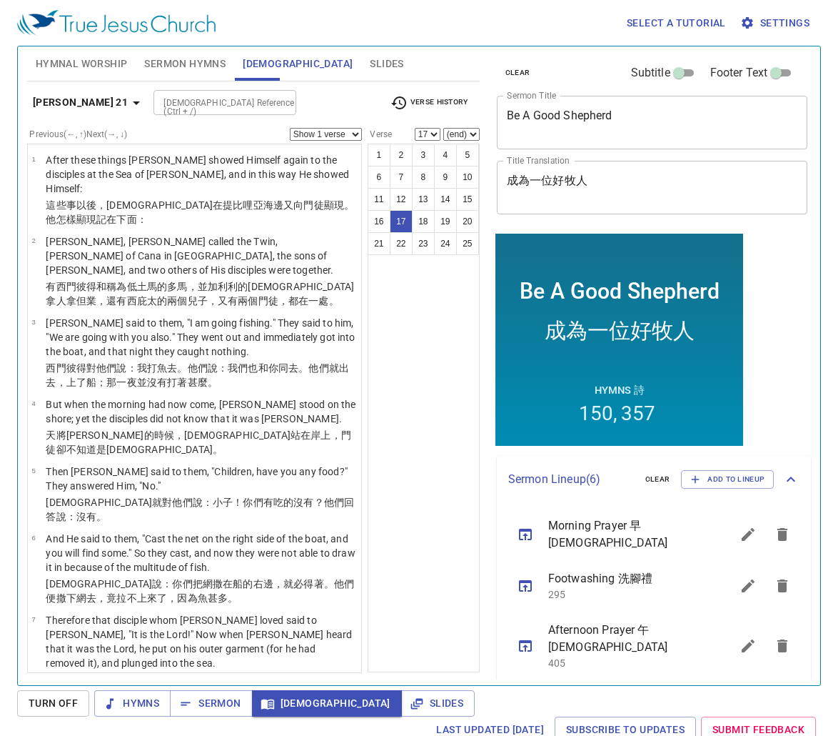
scroll to position [161, 0]
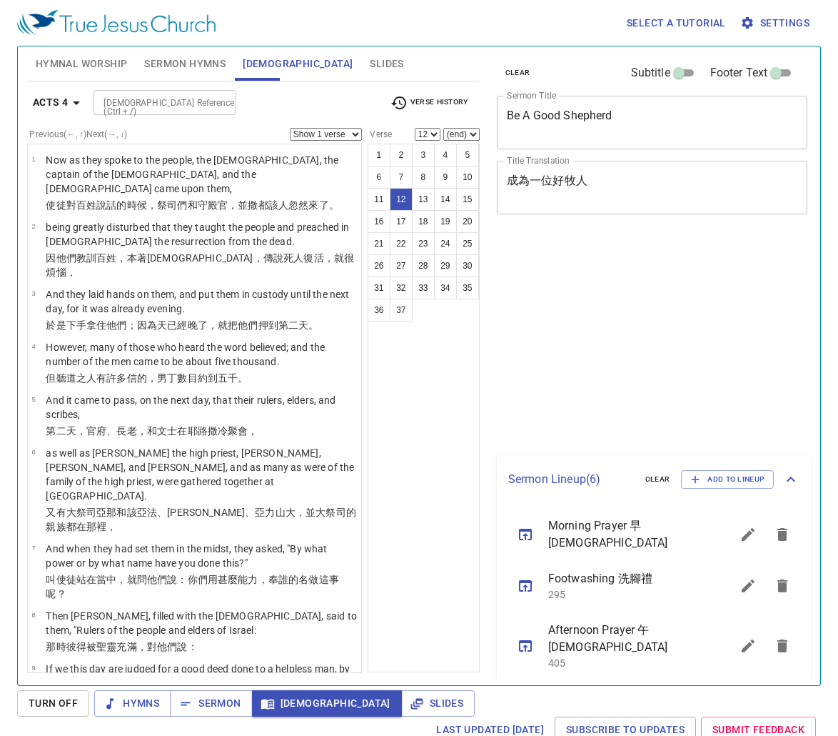
select select "12"
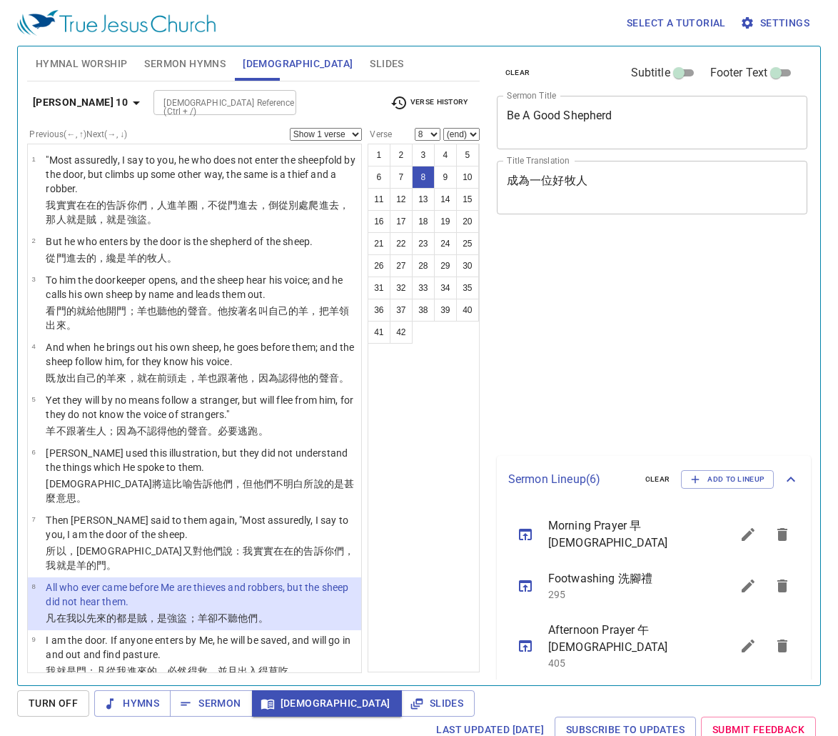
select select "8"
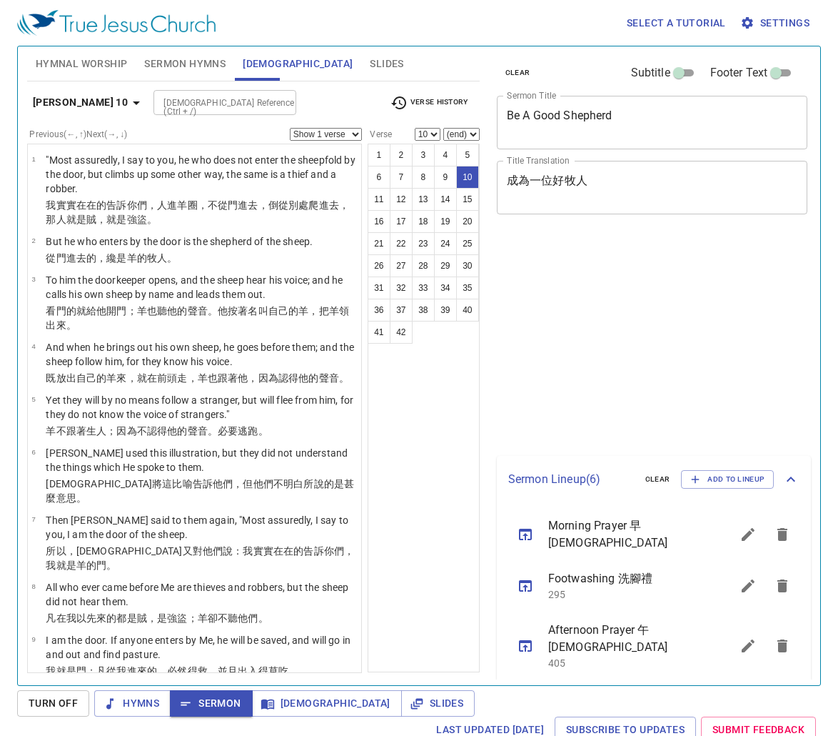
select select "10"
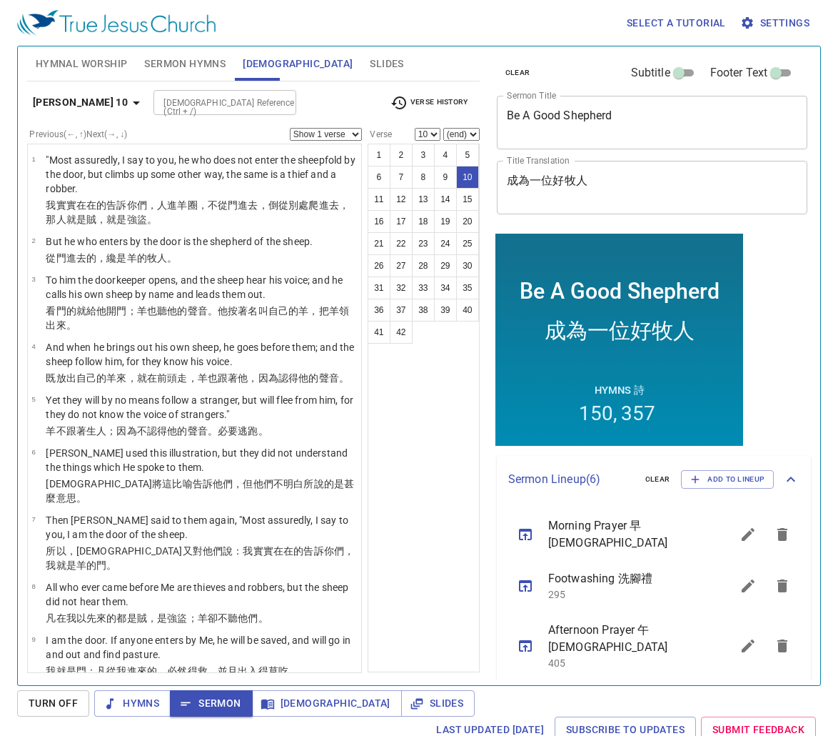
scroll to position [161, 0]
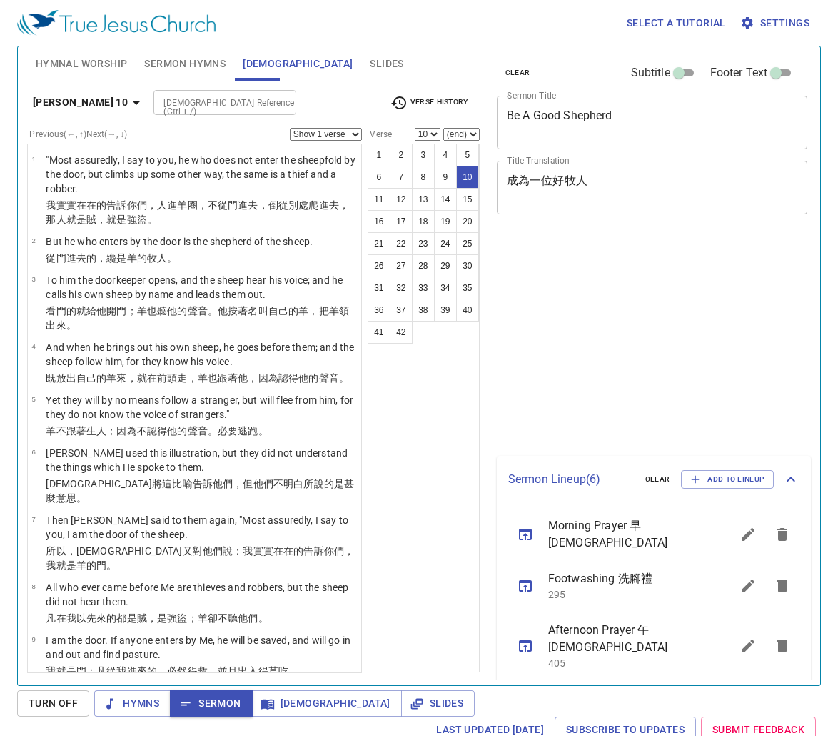
select select "10"
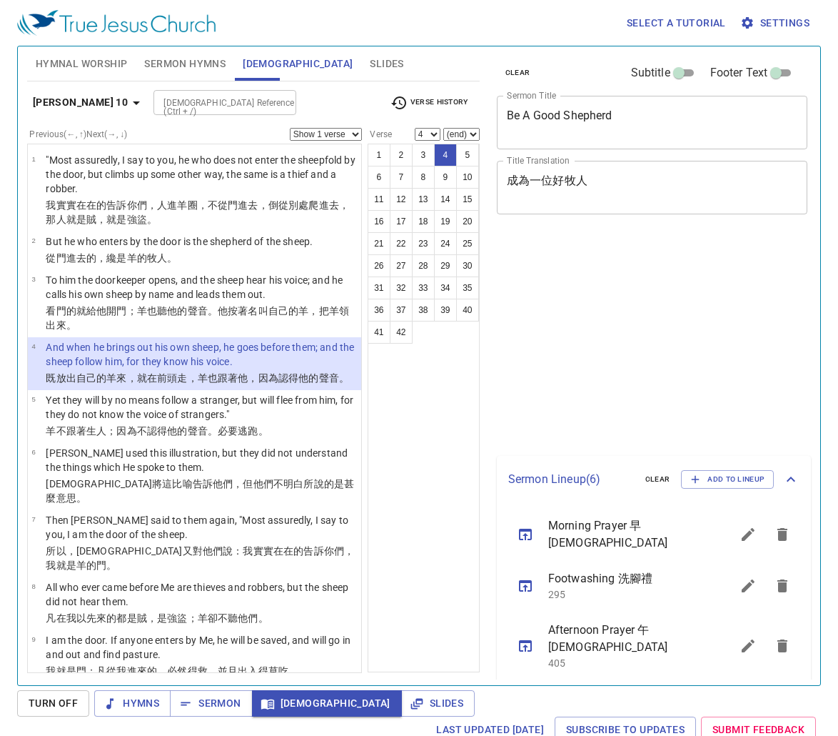
select select "4"
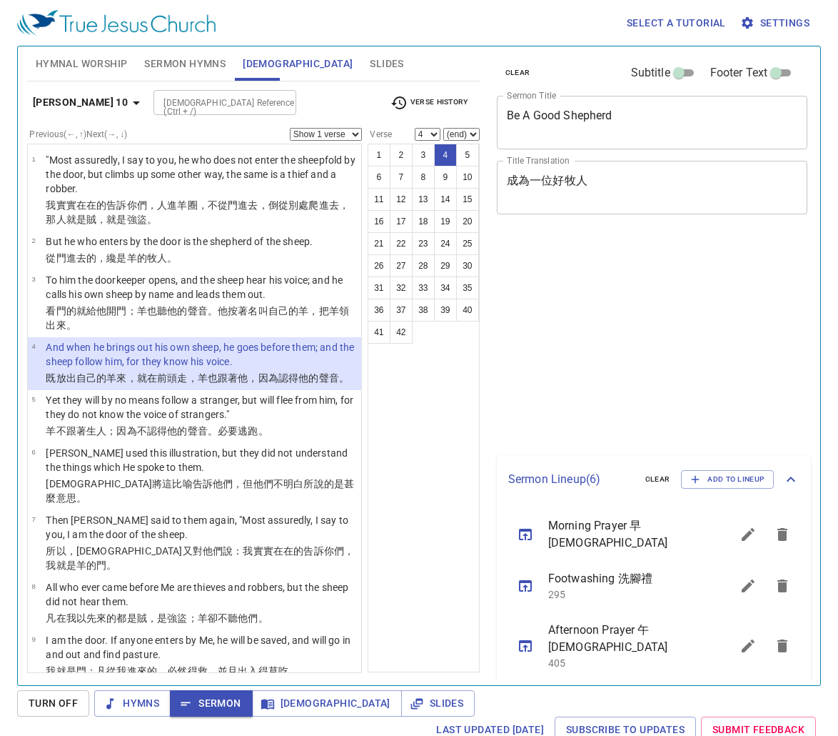
select select "4"
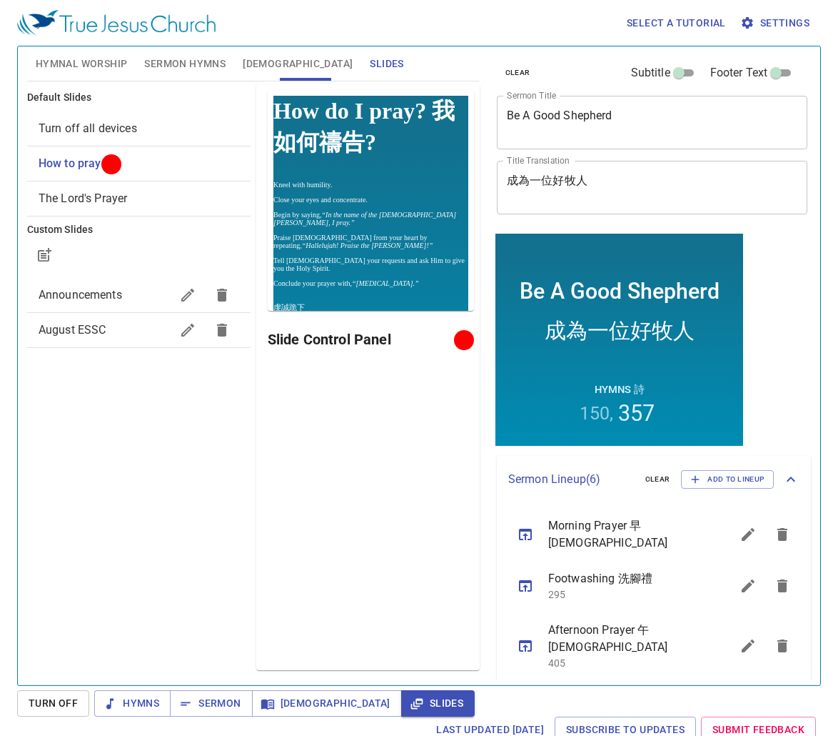
scroll to position [161, 0]
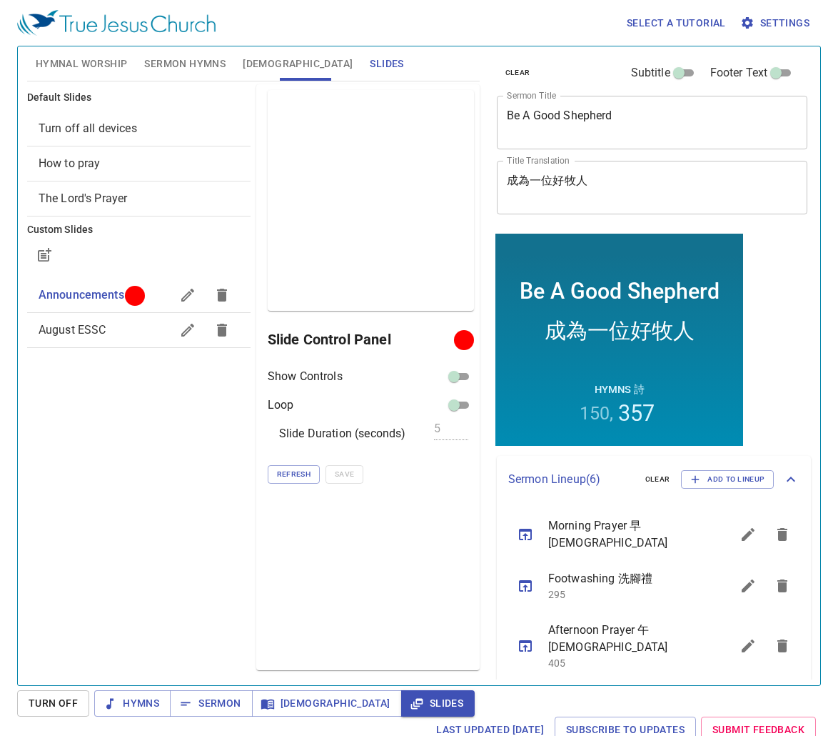
scroll to position [161, 0]
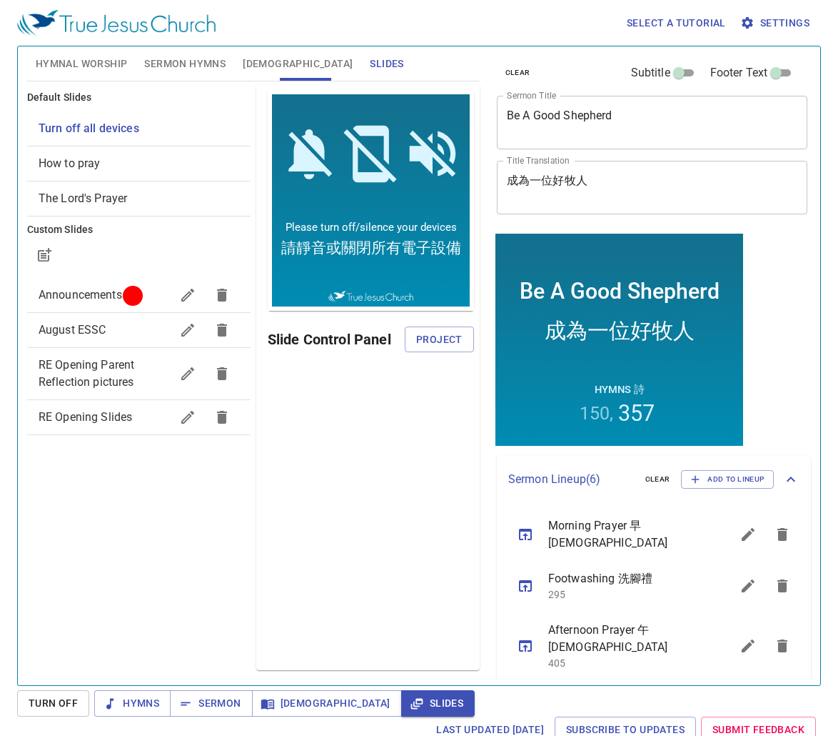
scroll to position [161, 0]
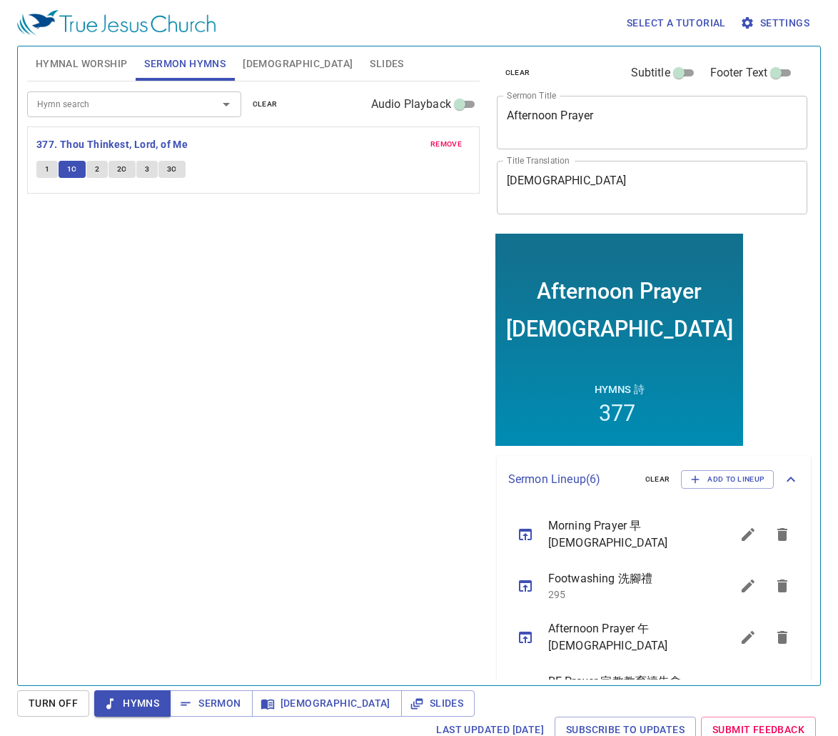
click at [98, 166] on span "2" at bounding box center [97, 169] width 4 height 13
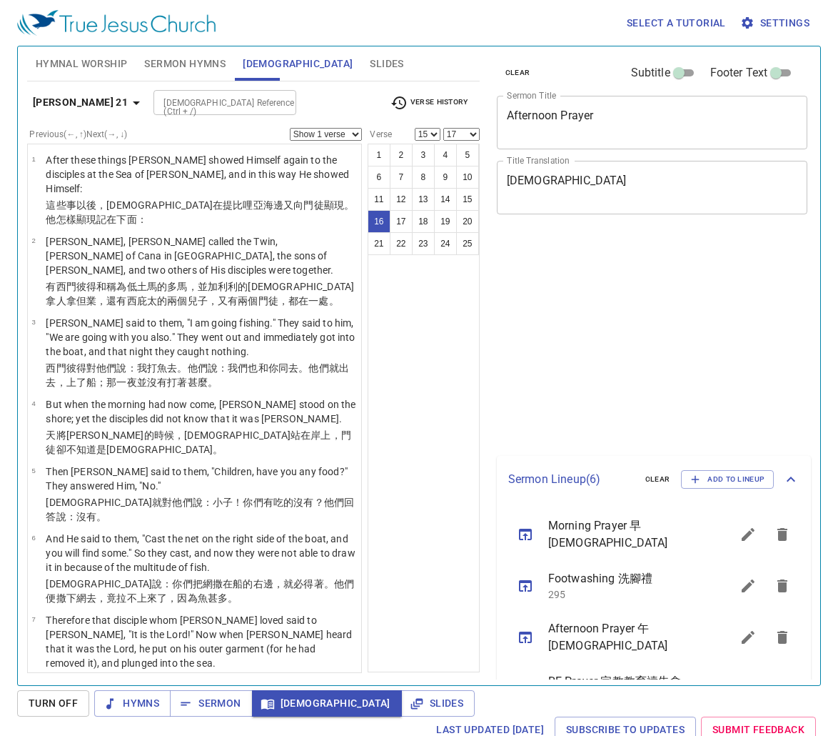
select select "15"
select select "17"
select select "15"
select select "17"
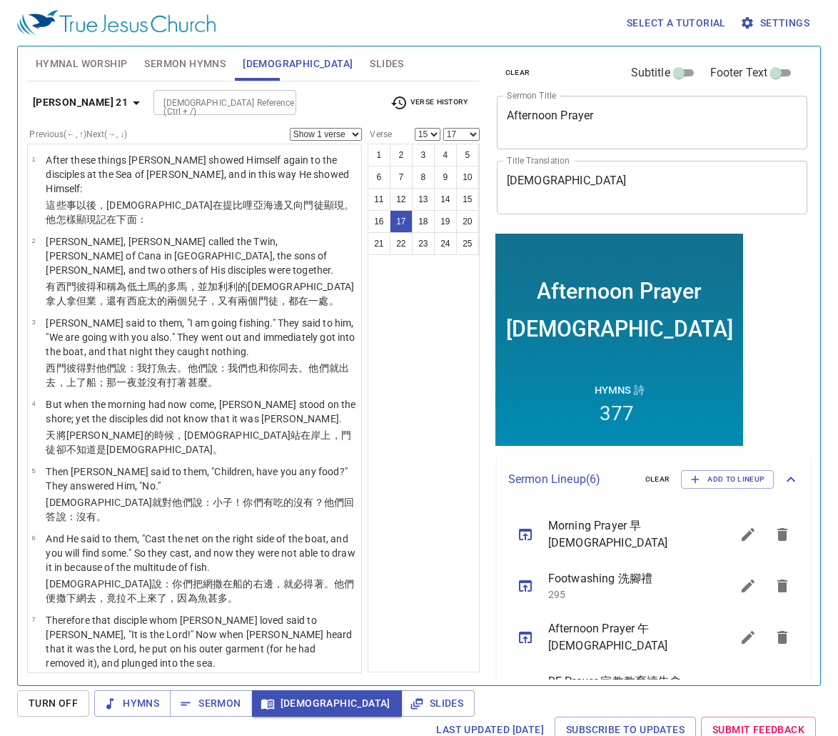
scroll to position [155, 0]
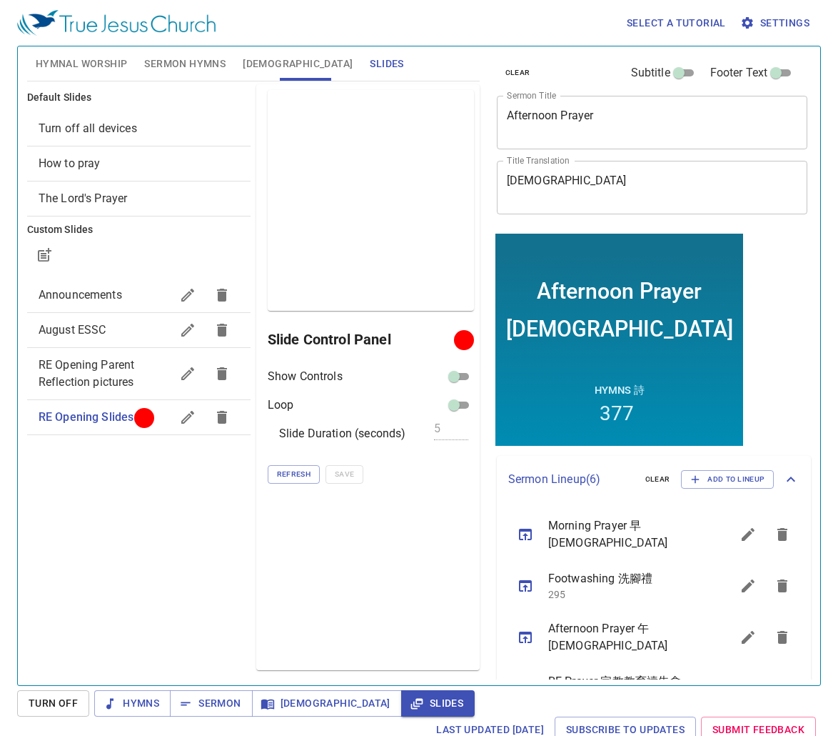
scroll to position [155, 0]
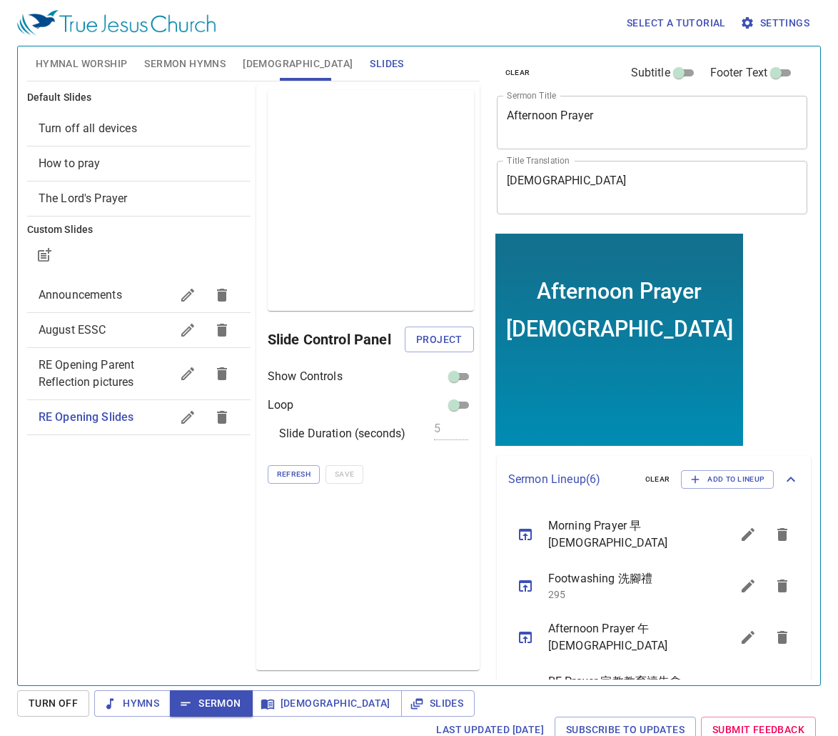
scroll to position [155, 0]
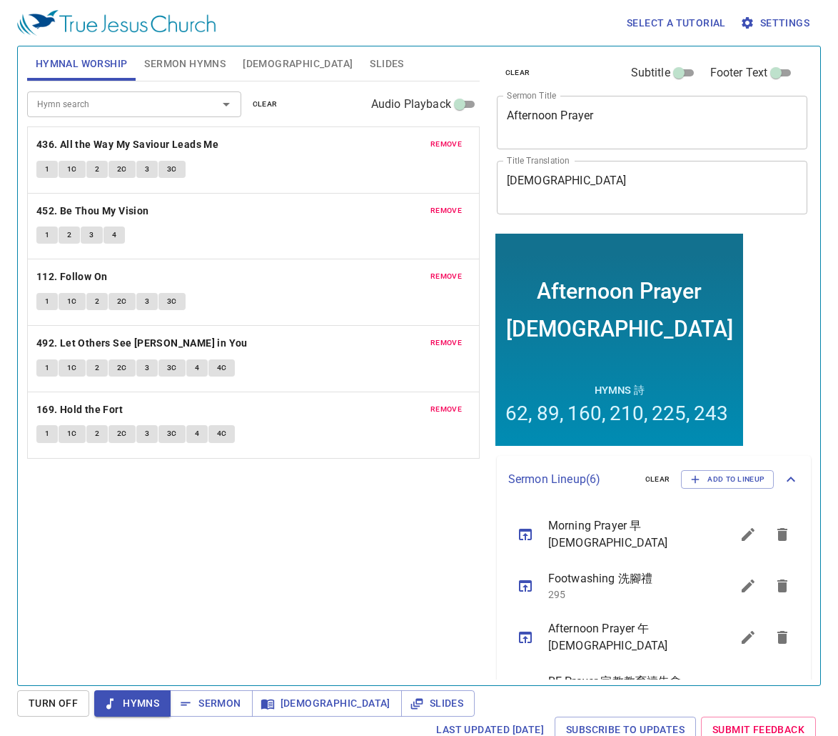
scroll to position [155, 0]
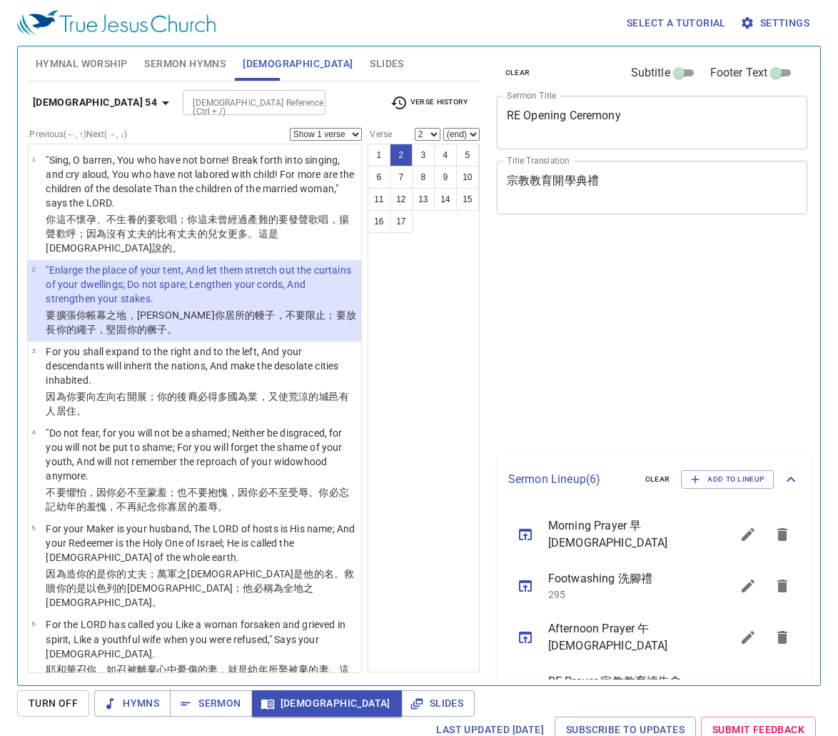
select select "2"
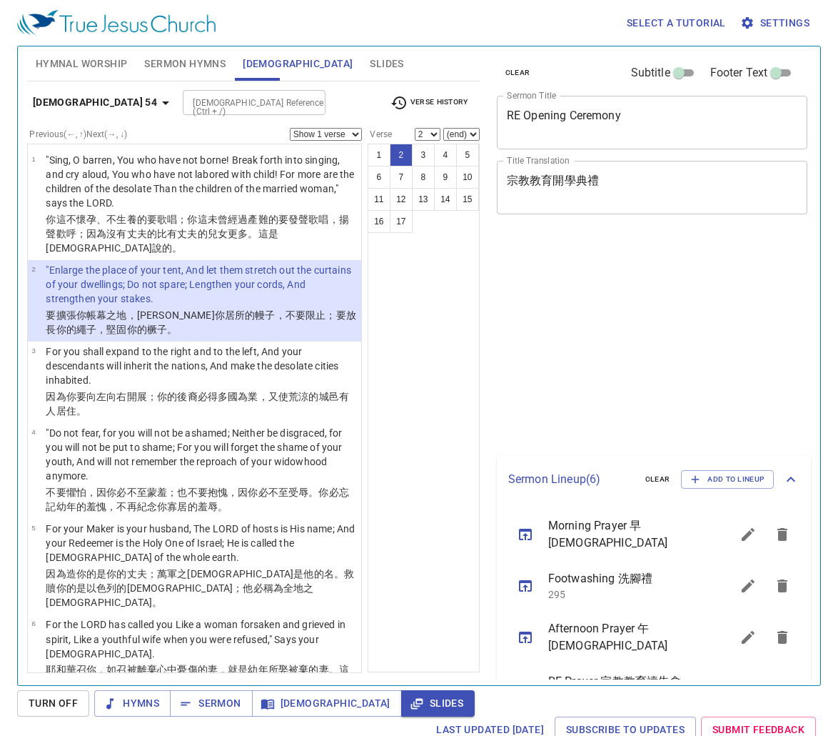
select select "2"
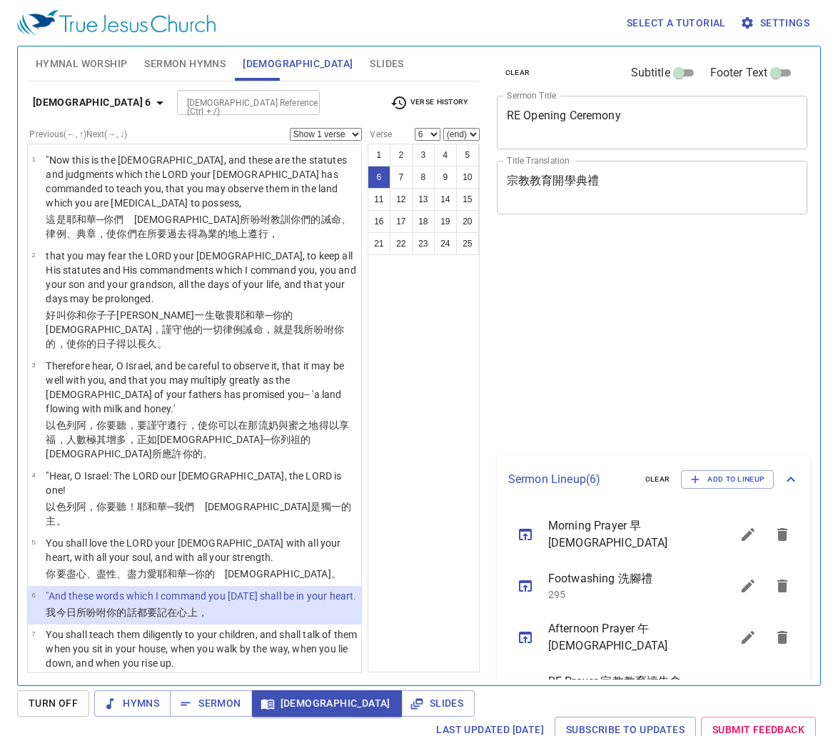
select select "6"
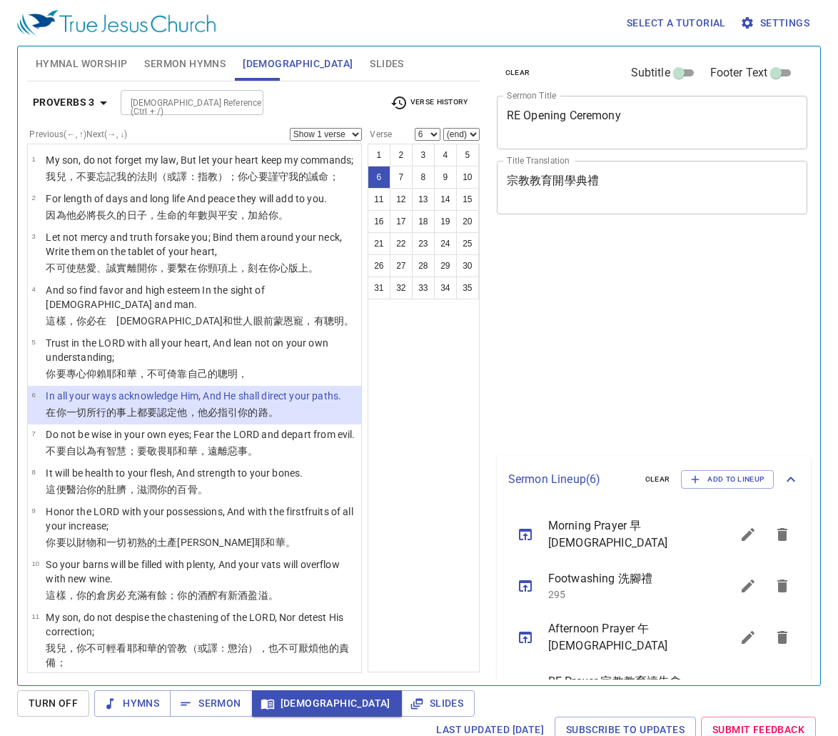
select select "6"
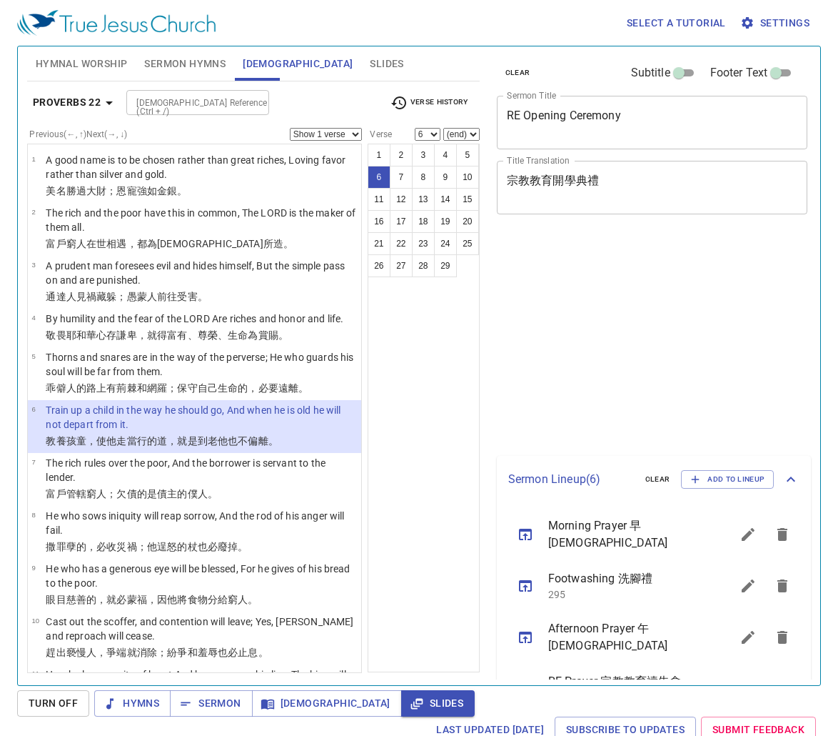
select select "6"
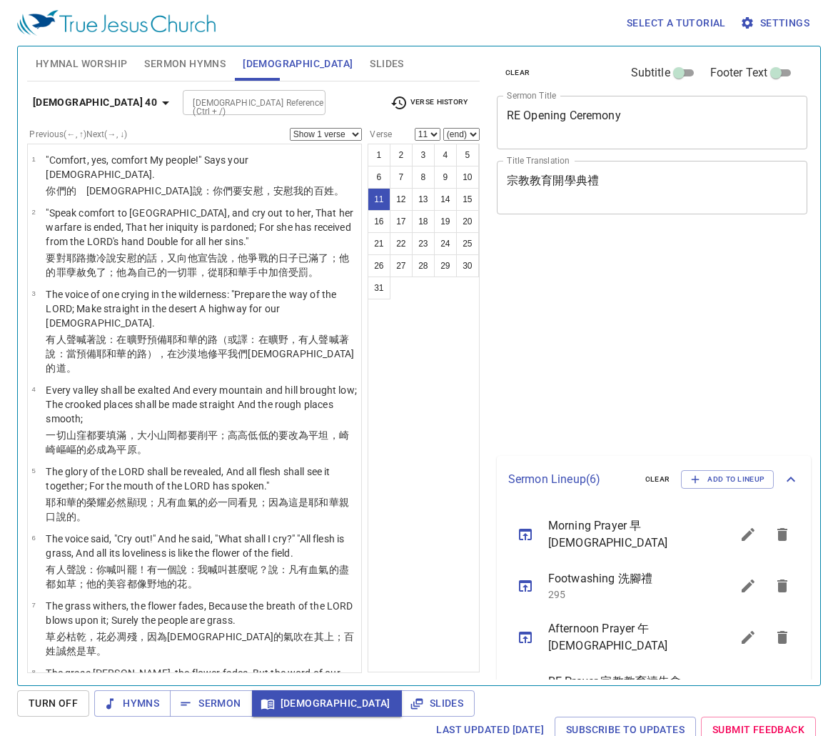
select select "11"
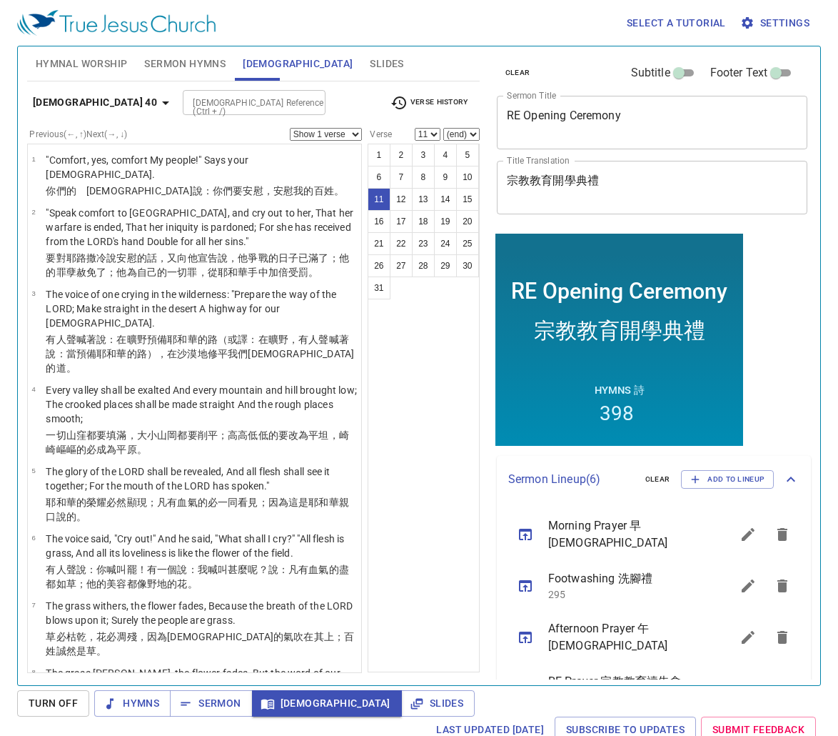
scroll to position [357, 0]
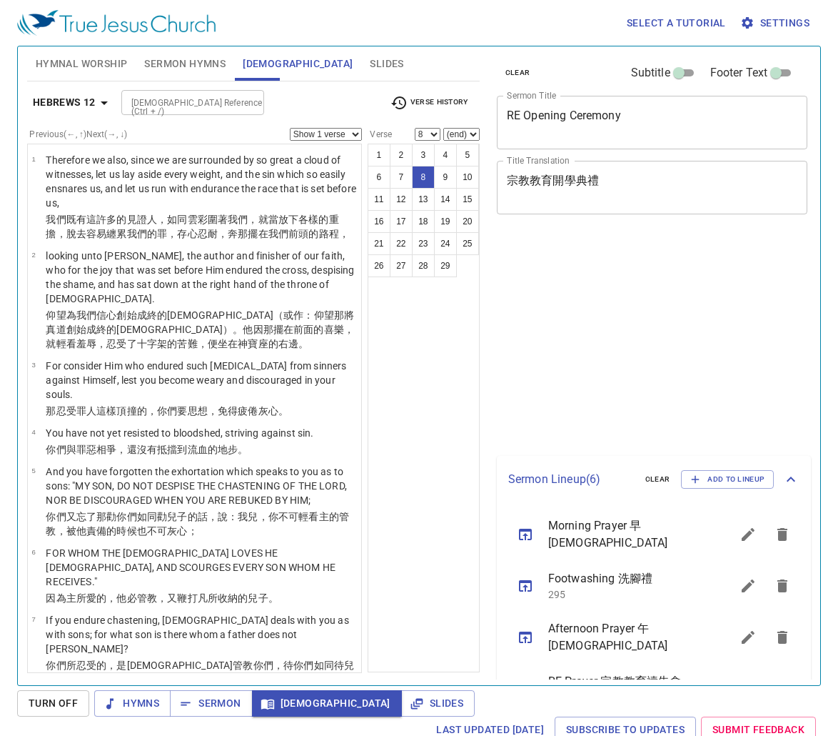
select select "8"
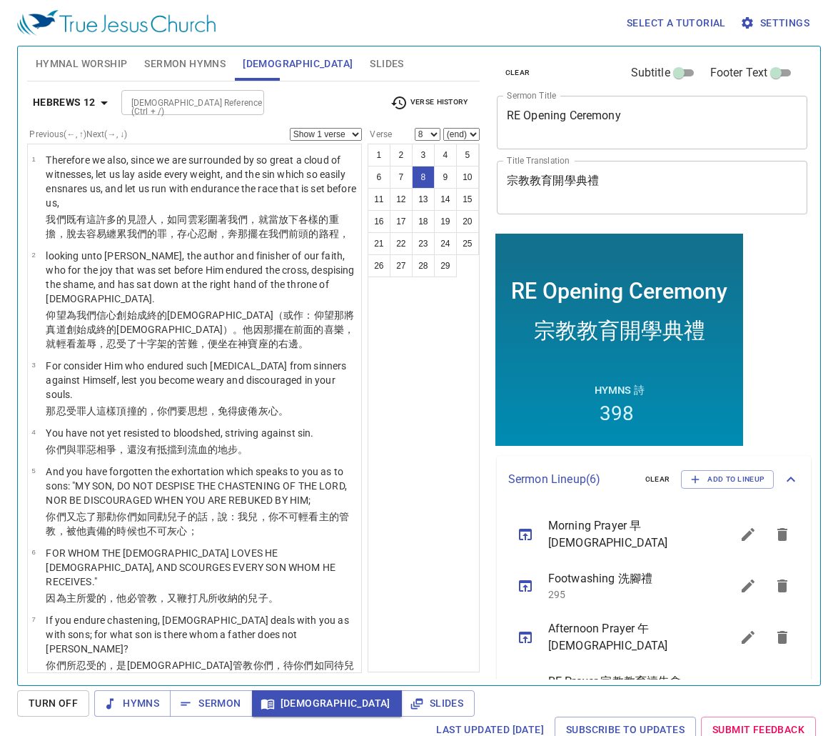
scroll to position [214, 0]
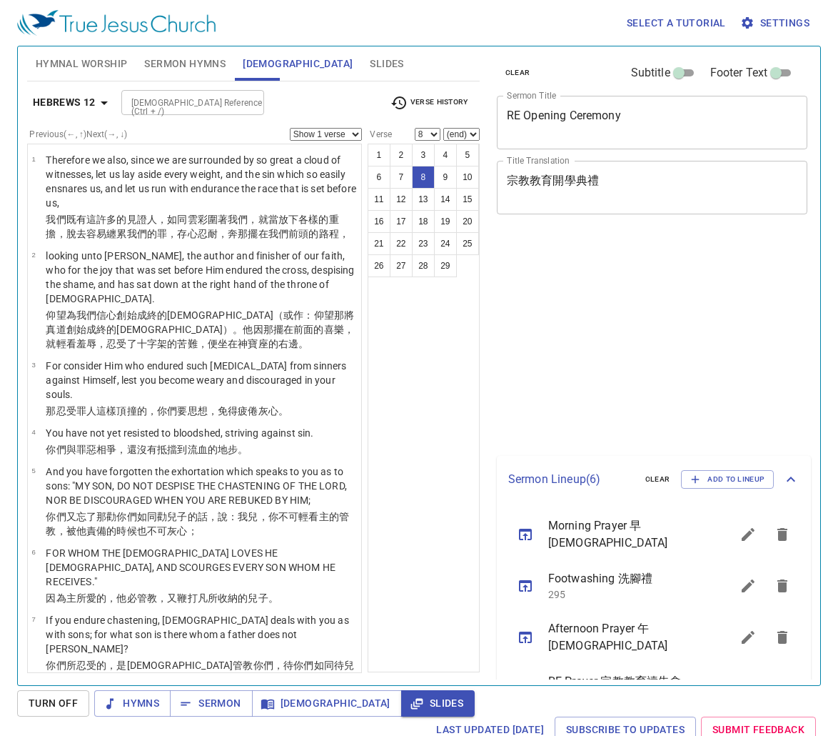
select select "8"
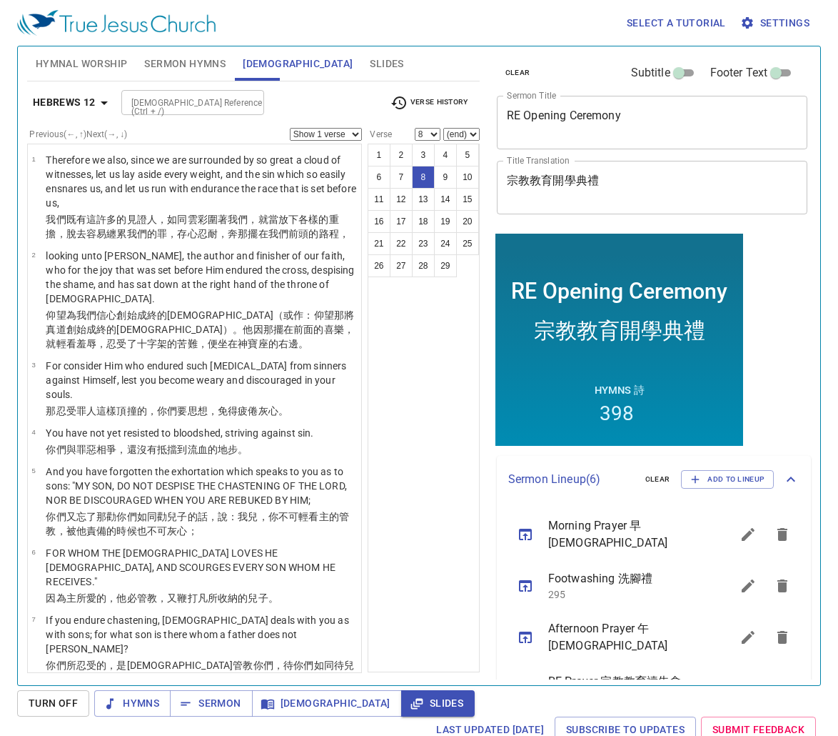
scroll to position [214, 0]
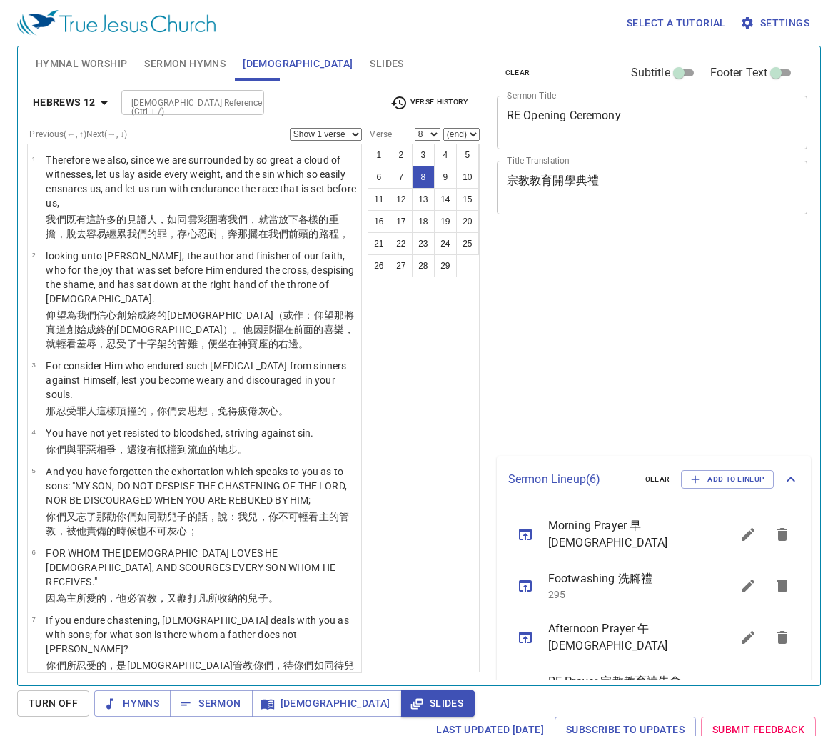
select select "8"
